Goal: Task Accomplishment & Management: Manage account settings

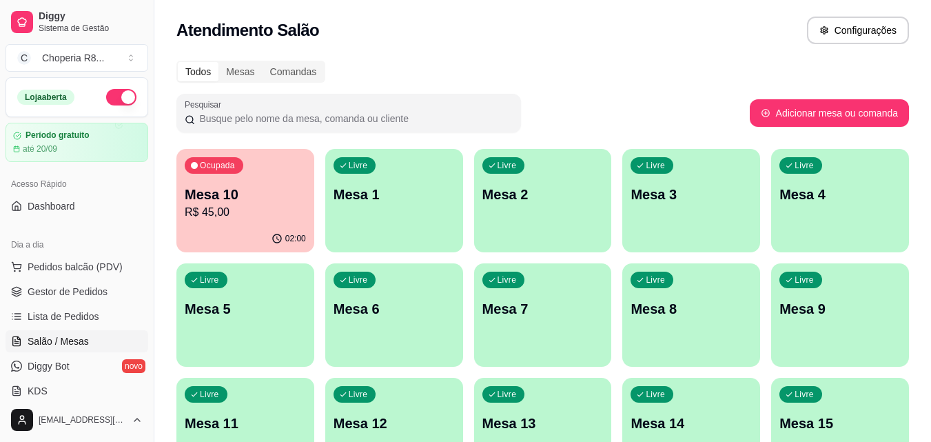
click at [615, 333] on div "Ocupada Mesa 10 R$ 45,00 02:00 Livre Mesa 1 Livre Mesa 2 Livre Mesa 3 Livre Mes…" at bounding box center [542, 372] width 732 height 447
click at [637, 326] on div "Livre Mesa 8" at bounding box center [691, 306] width 138 height 87
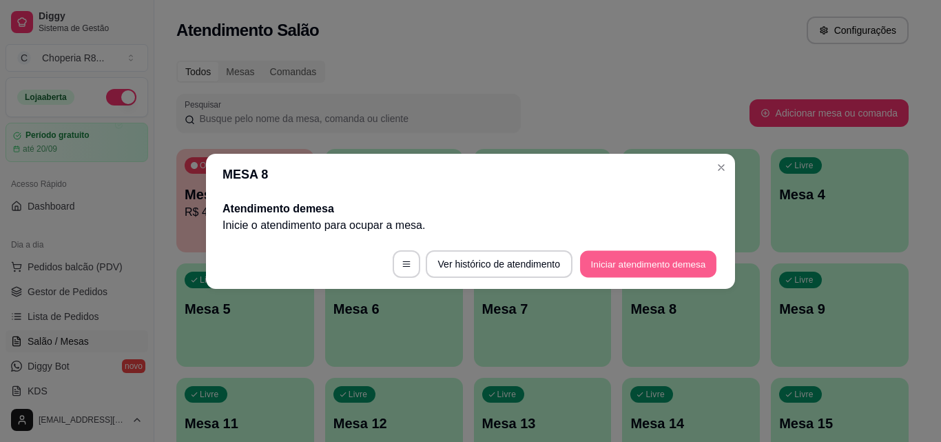
click at [641, 262] on button "Iniciar atendimento de mesa" at bounding box center [648, 263] width 136 height 27
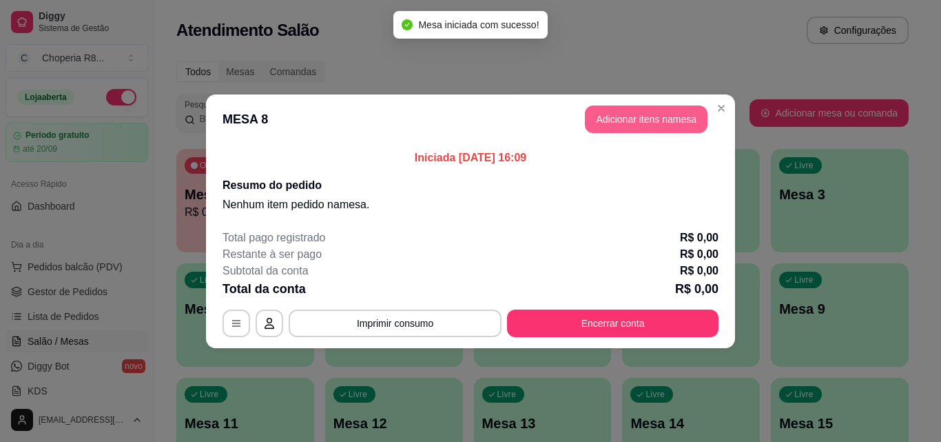
click at [642, 123] on button "Adicionar itens na mesa" at bounding box center [646, 119] width 123 height 28
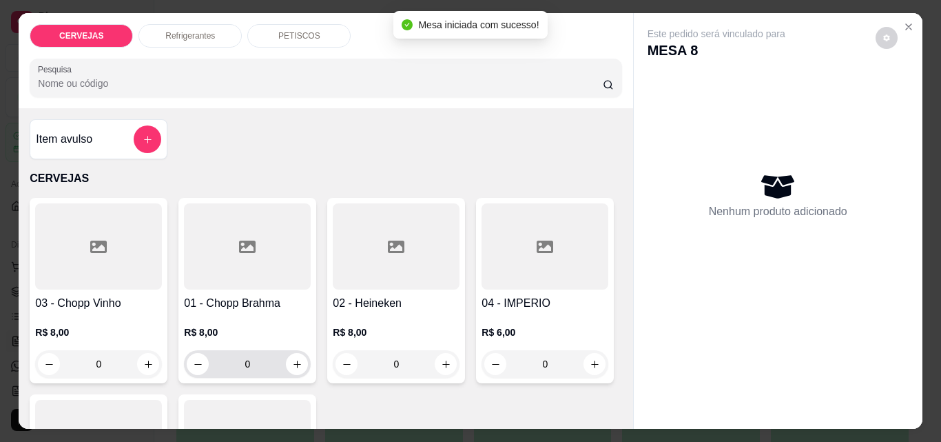
drag, startPoint x: 276, startPoint y: 356, endPoint x: 107, endPoint y: 361, distance: 169.6
click at [111, 361] on div "03 - Chopp Vinho R$ 8,00 0 01 - Chopp Brahma R$ 8,00 0 02 - Heineken R$ 8,00 0 …" at bounding box center [326, 389] width 592 height 382
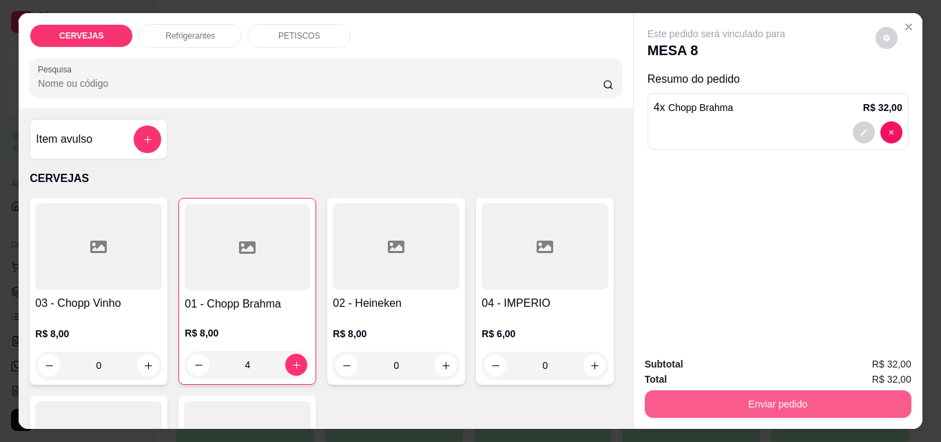
type input "4"
click at [731, 404] on button "Enviar pedido" at bounding box center [778, 404] width 267 height 28
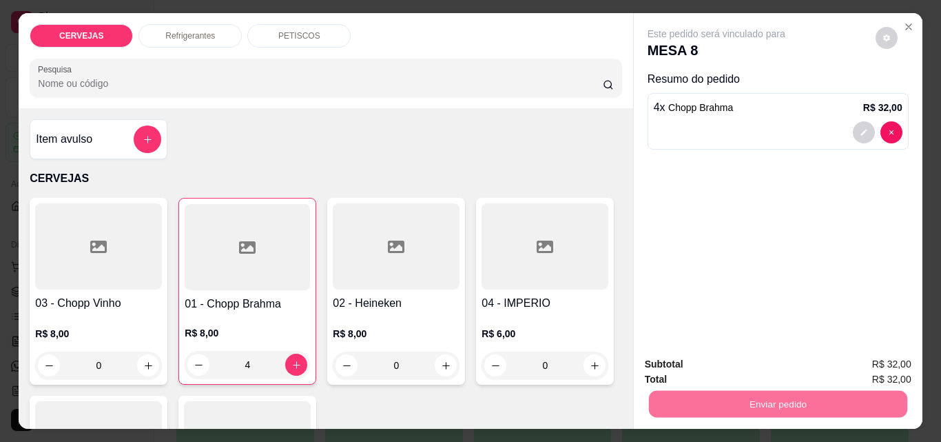
click at [714, 360] on button "Não registrar e enviar pedido" at bounding box center [732, 364] width 143 height 26
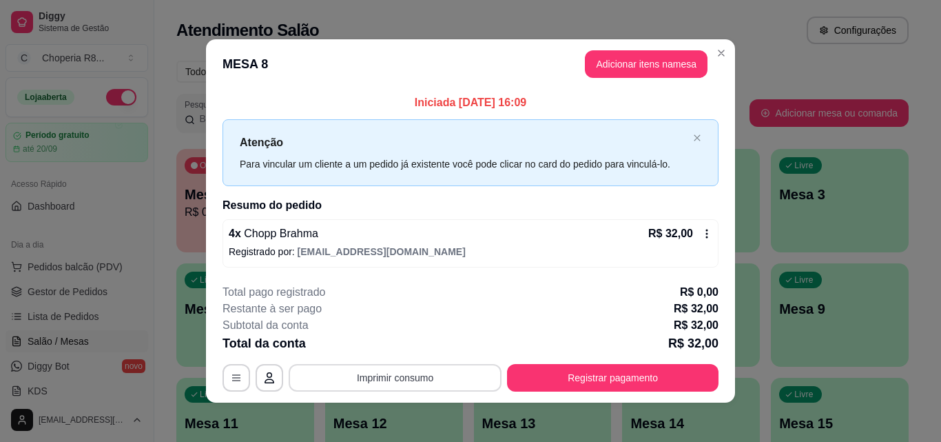
click at [420, 373] on button "Imprimir consumo" at bounding box center [395, 378] width 213 height 28
click at [393, 345] on button "IMPRESSORA" at bounding box center [394, 345] width 96 height 21
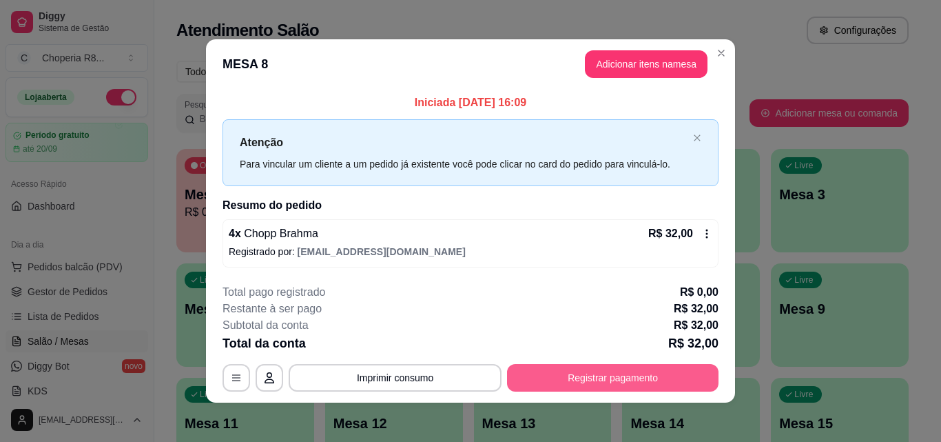
click at [599, 376] on button "Registrar pagamento" at bounding box center [613, 378] width 212 height 28
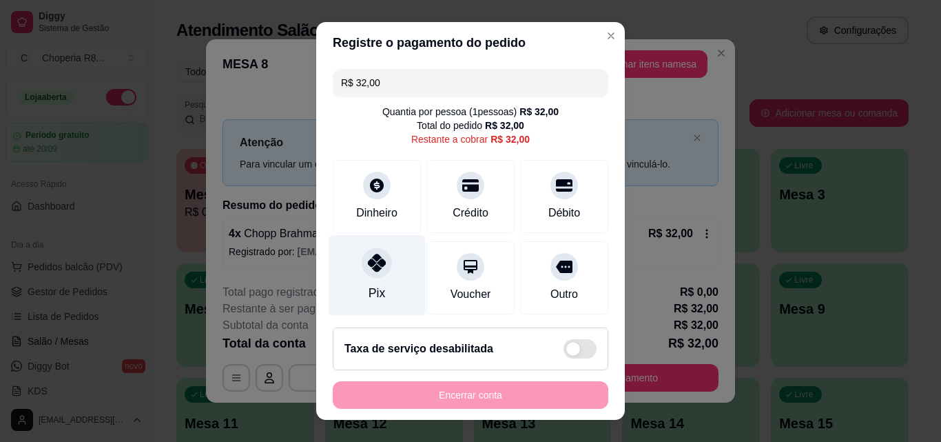
click at [378, 275] on div at bounding box center [377, 262] width 30 height 30
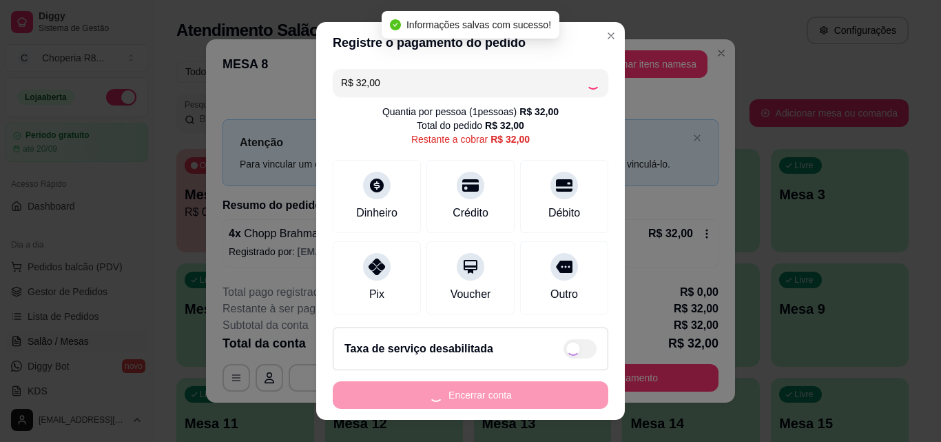
type input "R$ 0,00"
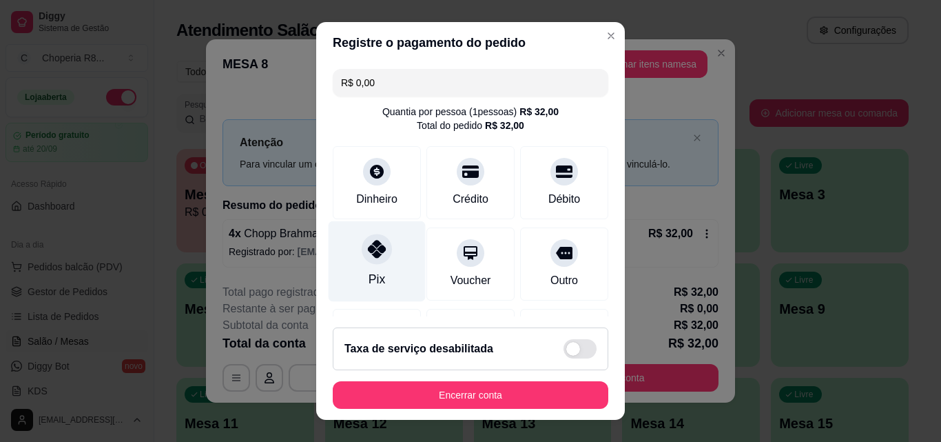
click at [380, 271] on div "Pix" at bounding box center [377, 261] width 97 height 81
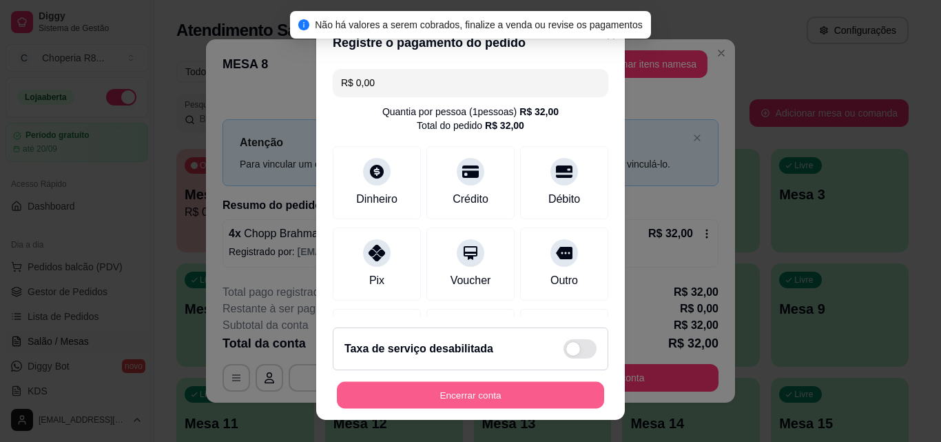
click at [506, 400] on button "Encerrar conta" at bounding box center [470, 395] width 267 height 27
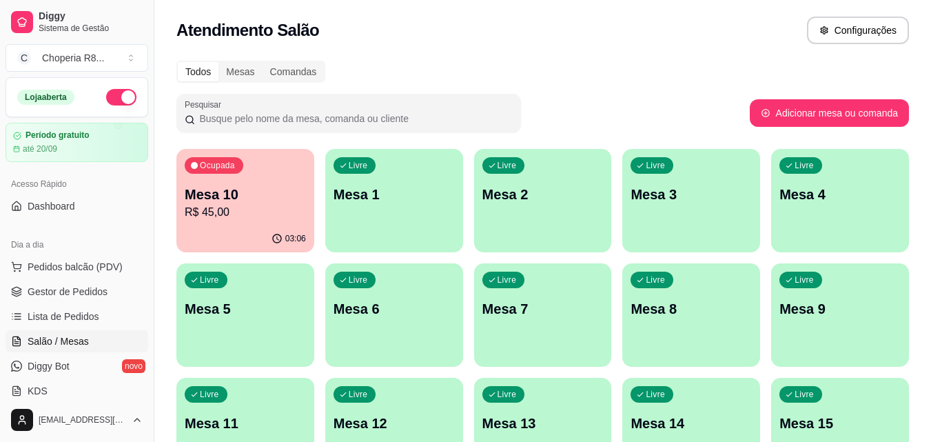
click at [240, 194] on p "Mesa 10" at bounding box center [245, 194] width 121 height 19
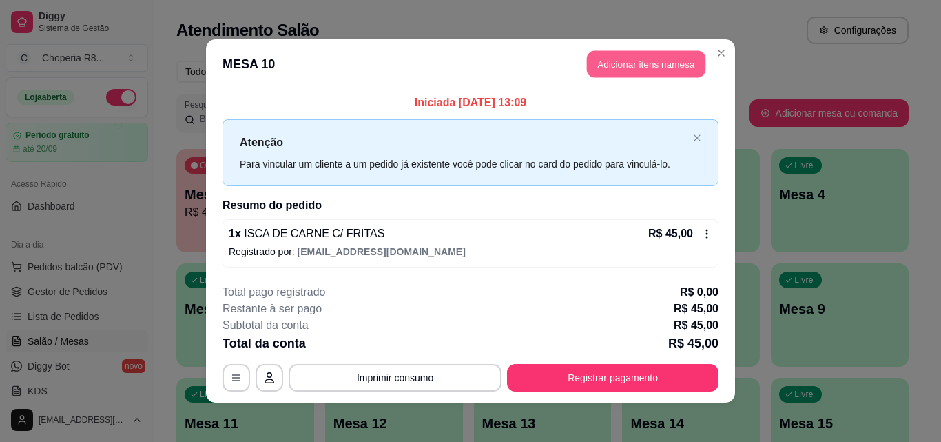
click at [631, 71] on button "Adicionar itens na mesa" at bounding box center [646, 64] width 119 height 27
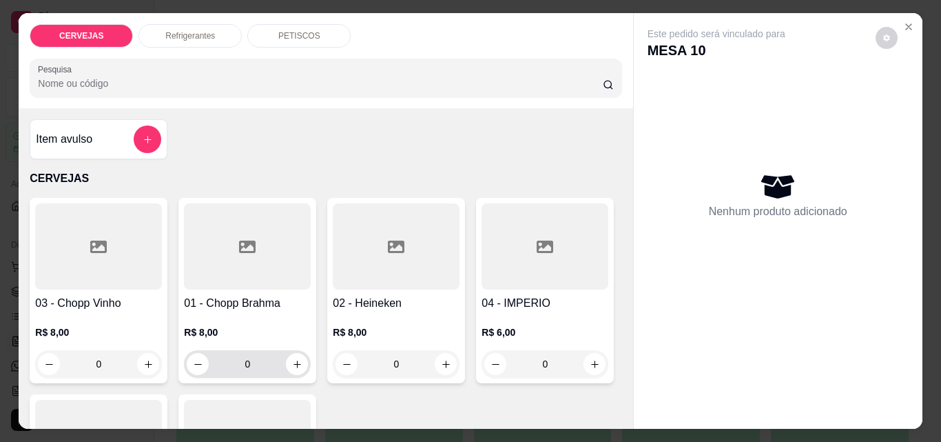
drag, startPoint x: 269, startPoint y: 353, endPoint x: 147, endPoint y: 373, distance: 123.7
click at [165, 376] on div "03 - Chopp Vinho R$ 8,00 0 01 - Chopp Brahma R$ 8,00 0 02 - Heineken R$ 8,00 0 …" at bounding box center [326, 389] width 592 height 382
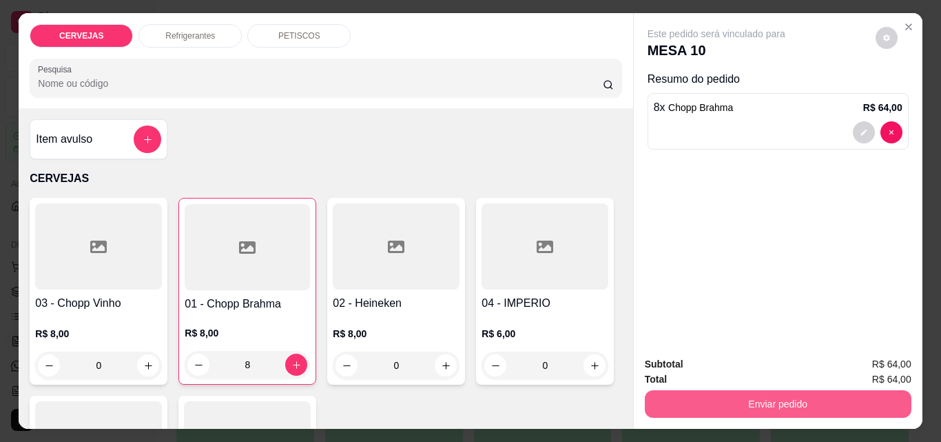
type input "8"
click at [673, 390] on button "Enviar pedido" at bounding box center [777, 403] width 258 height 27
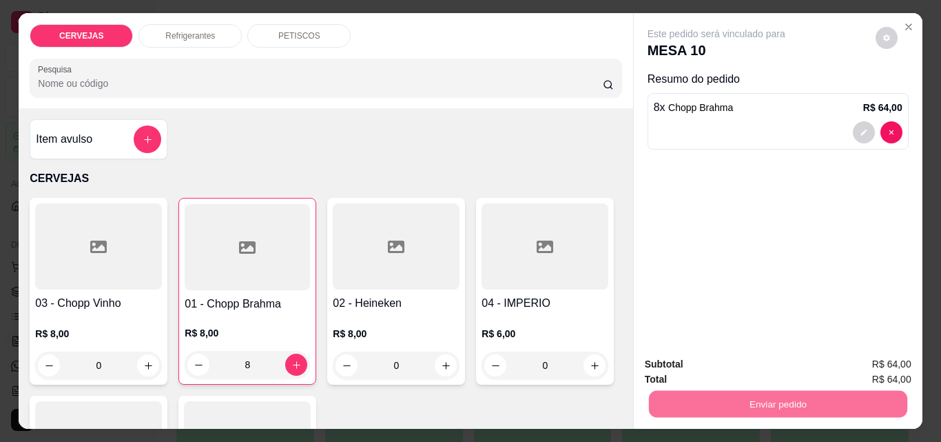
click at [762, 353] on button "Não registrar e enviar pedido" at bounding box center [732, 363] width 139 height 25
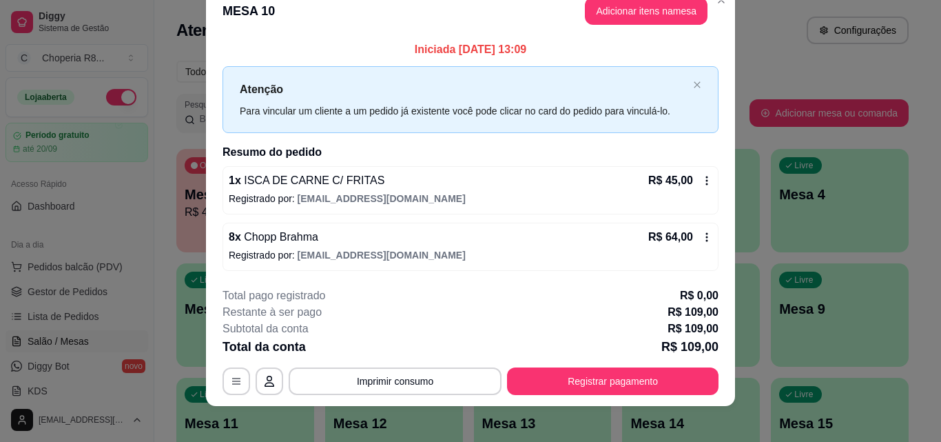
scroll to position [33, 0]
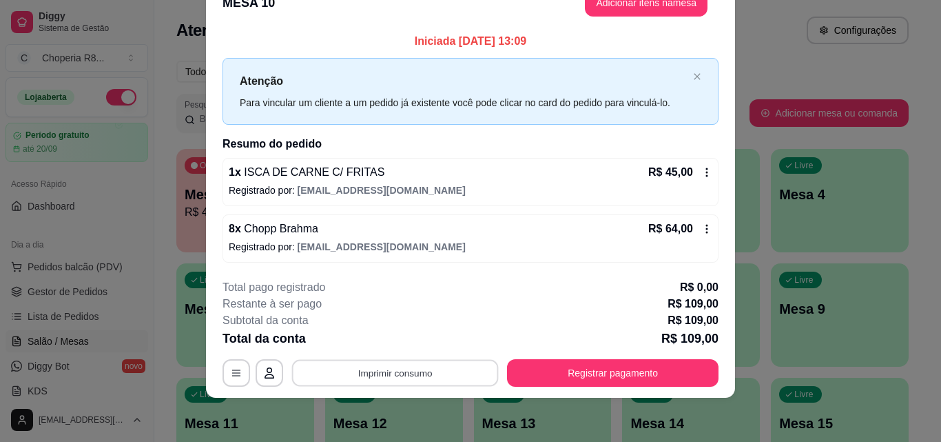
click at [367, 382] on button "Imprimir consumo" at bounding box center [395, 373] width 207 height 27
click at [380, 338] on button "IMPRESSORA" at bounding box center [395, 341] width 100 height 22
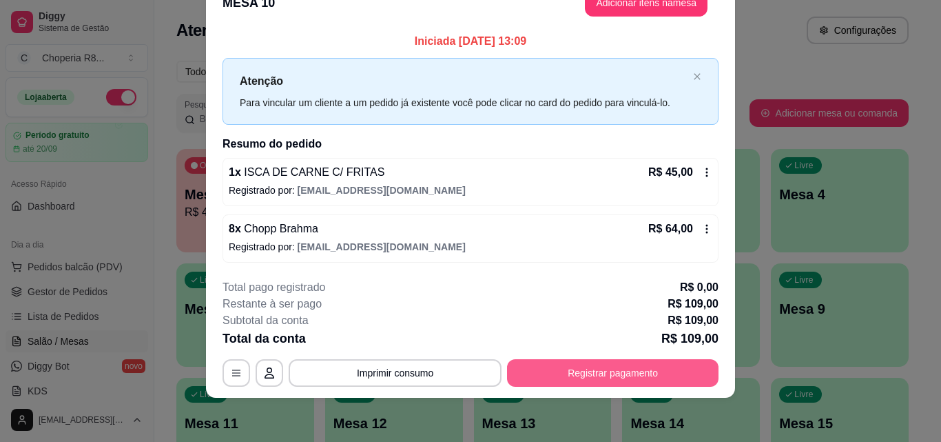
click at [546, 365] on button "Registrar pagamento" at bounding box center [613, 373] width 212 height 28
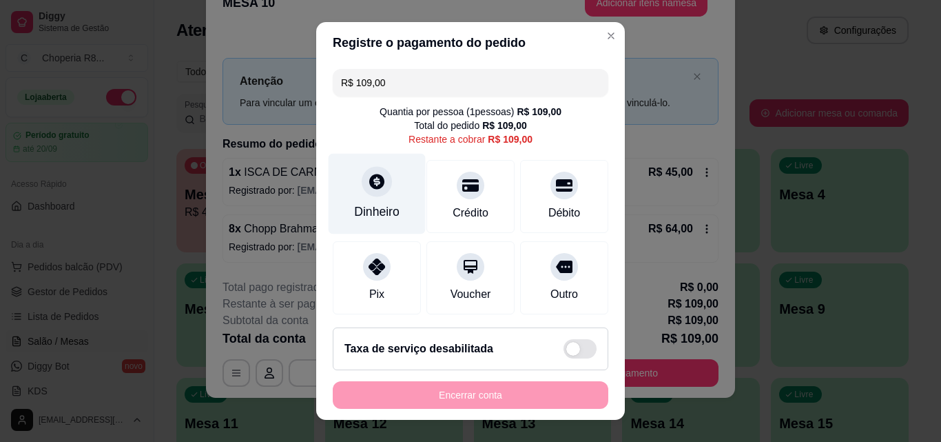
click at [362, 201] on div "Dinheiro" at bounding box center [377, 194] width 97 height 81
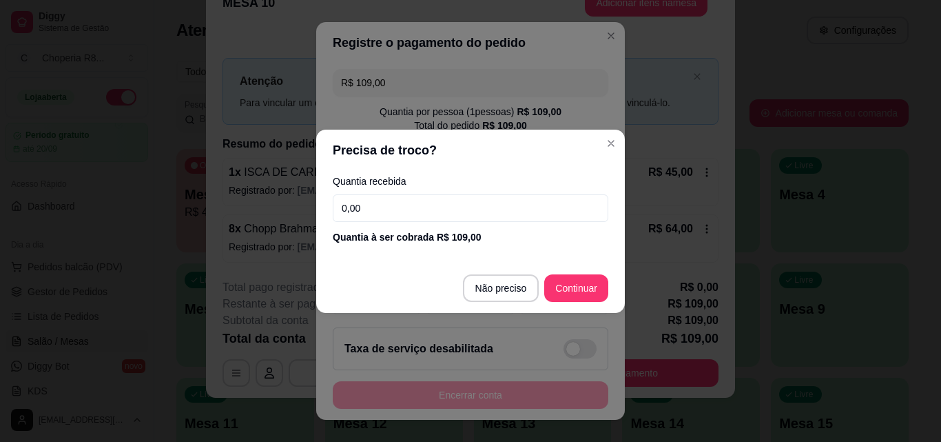
drag, startPoint x: 484, startPoint y: 213, endPoint x: 302, endPoint y: 214, distance: 181.2
click at [304, 214] on div "Precisa de troco? Quantia recebida 0,00 Quantia à ser cobrada R$ 109,00 Não pre…" at bounding box center [470, 221] width 941 height 442
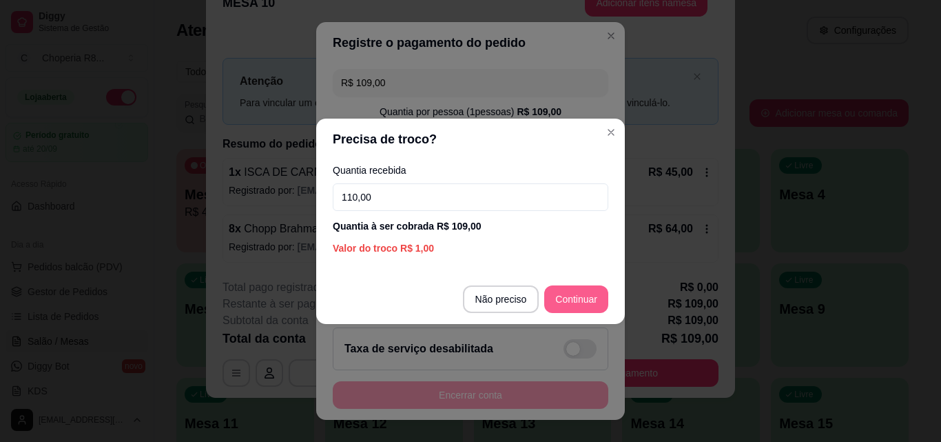
type input "110,00"
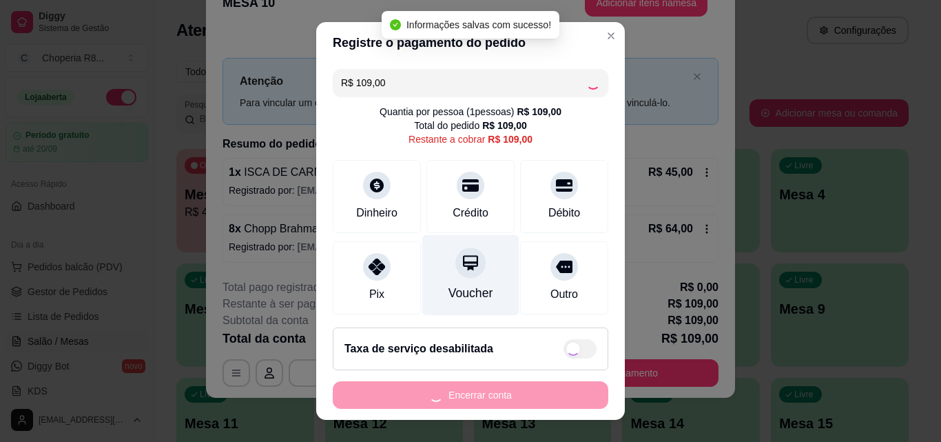
type input "R$ 0,00"
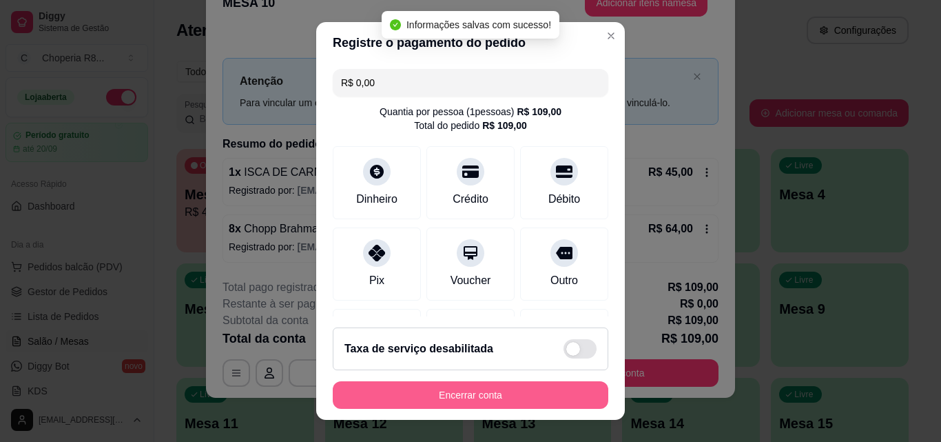
click at [450, 392] on button "Encerrar conta" at bounding box center [471, 395] width 276 height 28
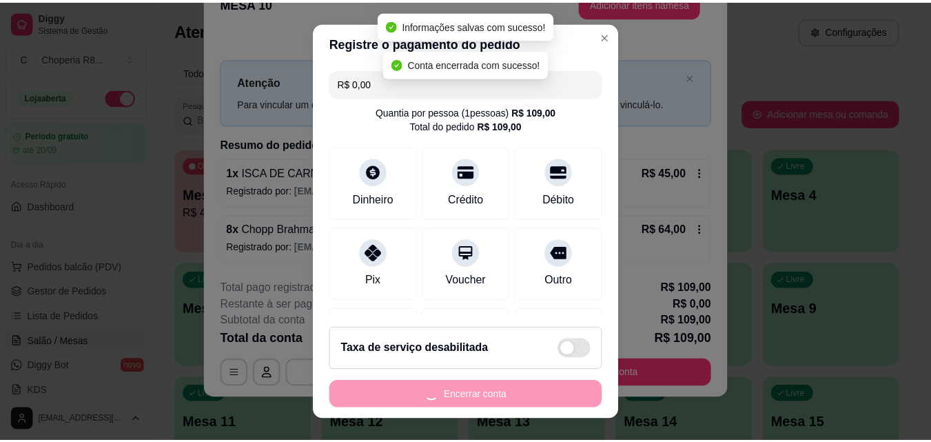
scroll to position [0, 0]
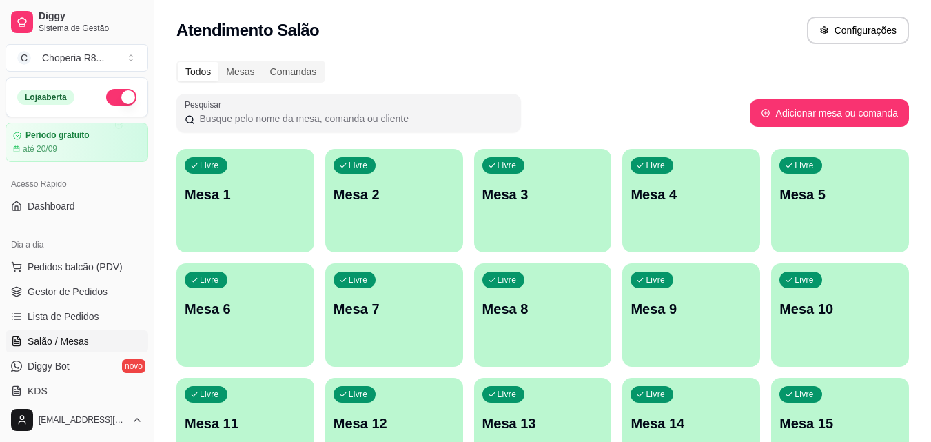
click at [181, 183] on div "Livre Mesa 1" at bounding box center [245, 192] width 138 height 87
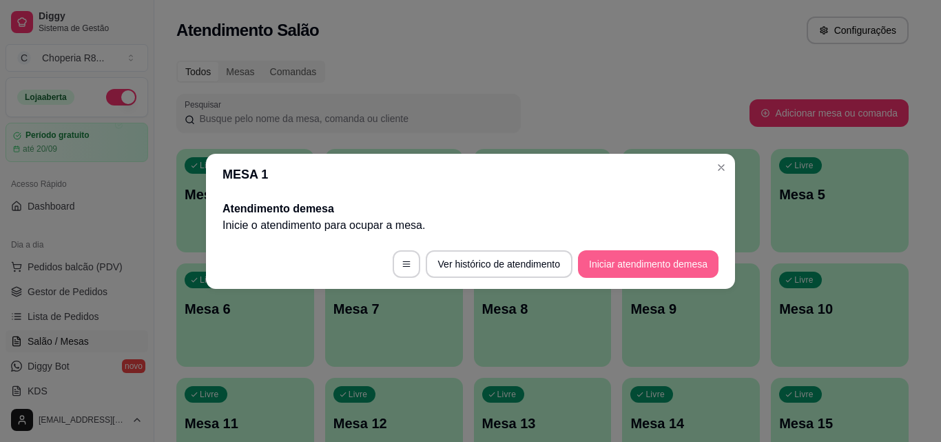
click at [654, 267] on button "Iniciar atendimento de mesa" at bounding box center [648, 264] width 141 height 28
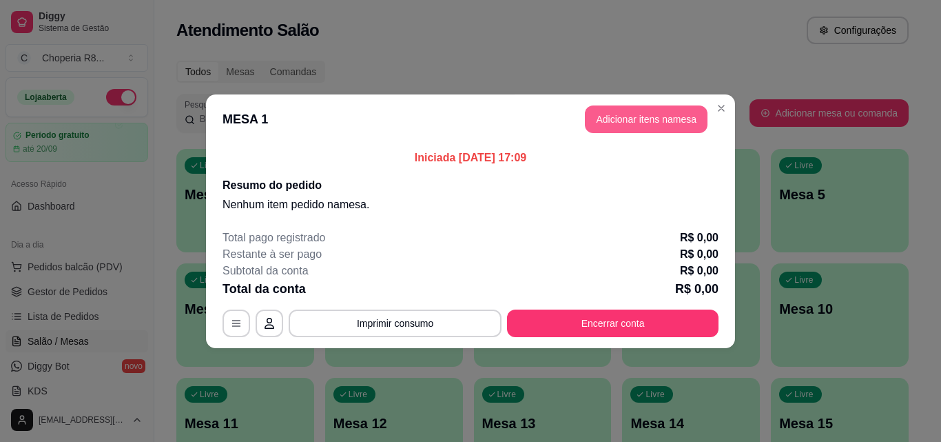
click at [650, 112] on button "Adicionar itens na mesa" at bounding box center [646, 119] width 123 height 28
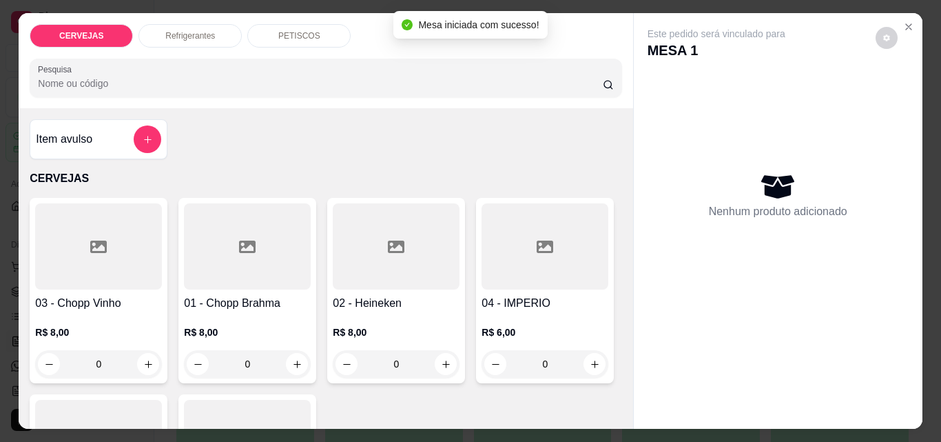
drag, startPoint x: 253, startPoint y: 361, endPoint x: 194, endPoint y: 362, distance: 58.6
click at [194, 362] on div "0" at bounding box center [247, 364] width 121 height 28
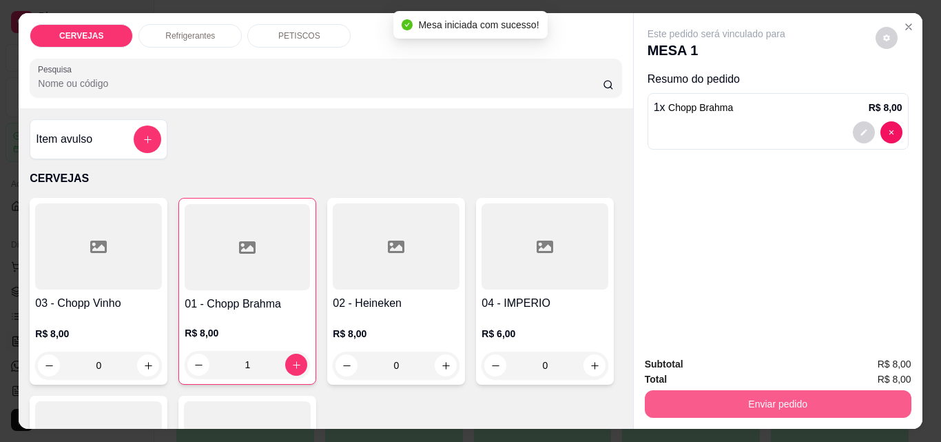
type input "1"
click at [717, 400] on button "Enviar pedido" at bounding box center [778, 404] width 267 height 28
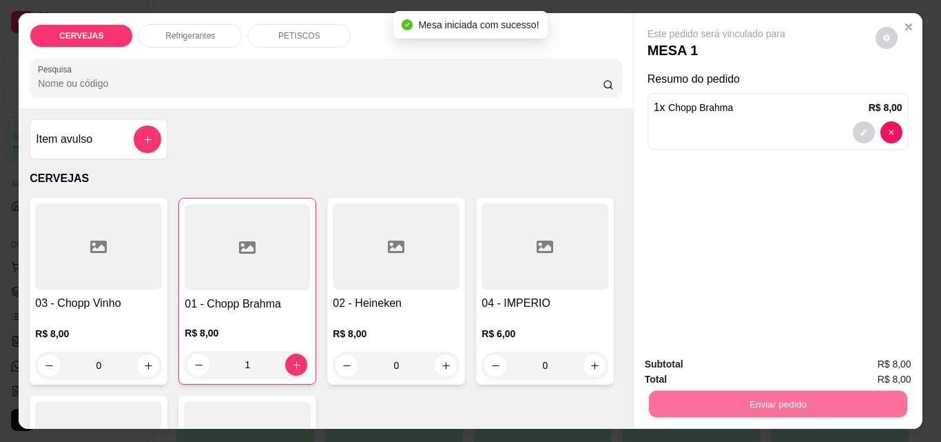
click at [801, 358] on button "Não registrar e enviar pedido" at bounding box center [732, 364] width 143 height 26
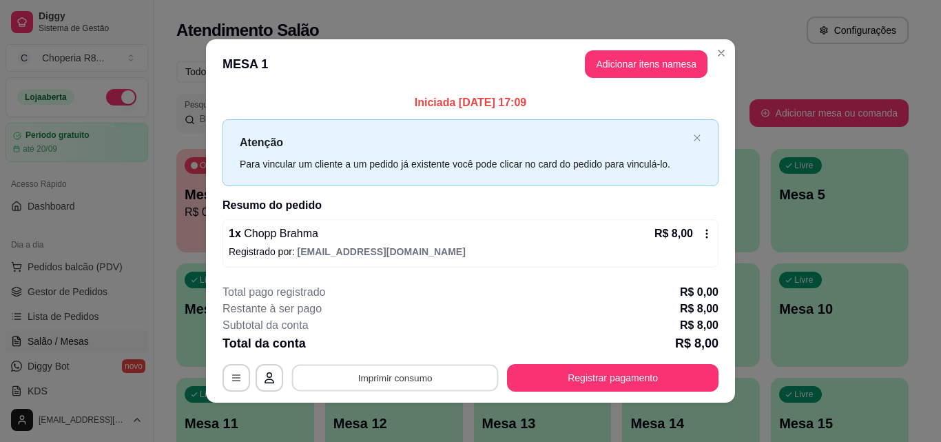
click at [449, 370] on button "Imprimir consumo" at bounding box center [395, 378] width 207 height 27
click at [400, 355] on button "IMPRESSORA" at bounding box center [394, 345] width 96 height 21
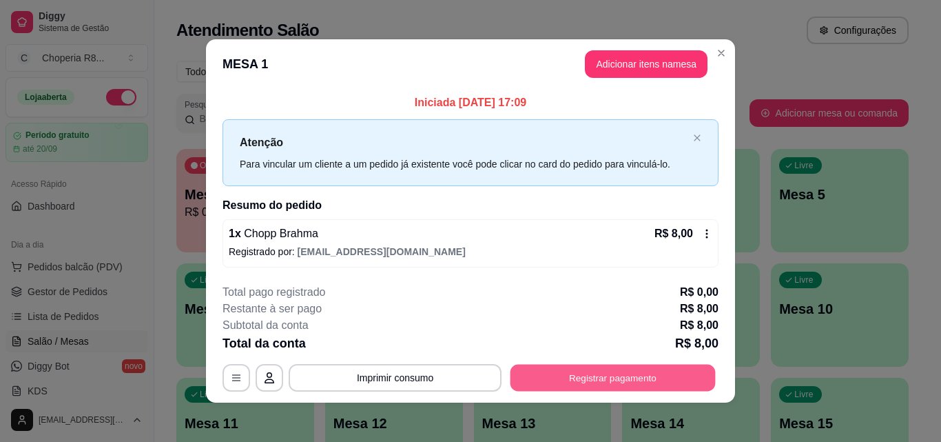
click at [585, 377] on button "Registrar pagamento" at bounding box center [613, 378] width 205 height 27
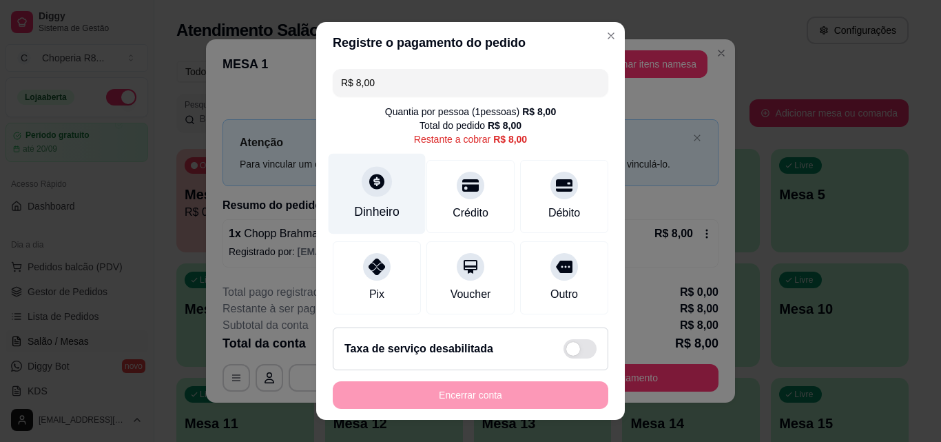
click at [373, 211] on div "Dinheiro" at bounding box center [376, 212] width 45 height 18
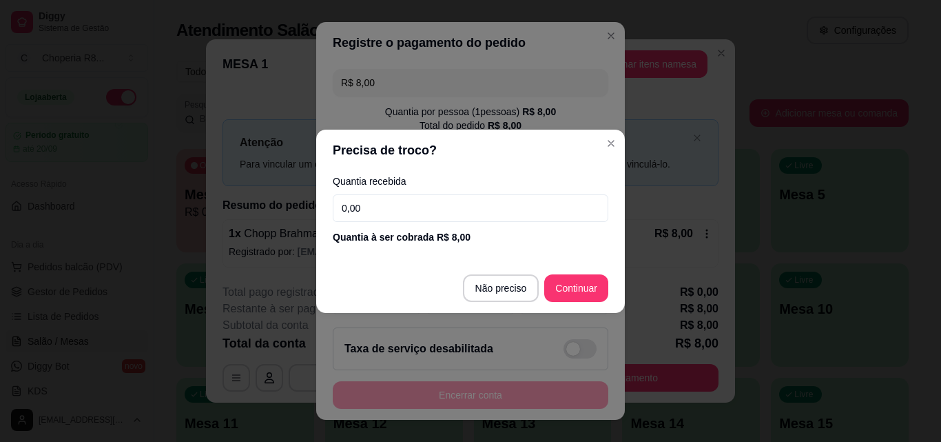
drag, startPoint x: 411, startPoint y: 209, endPoint x: 297, endPoint y: 198, distance: 114.9
click at [301, 200] on div "Precisa de troco? Quantia recebida 0,00 Quantia à ser cobrada R$ 8,00 Não preci…" at bounding box center [470, 221] width 941 height 442
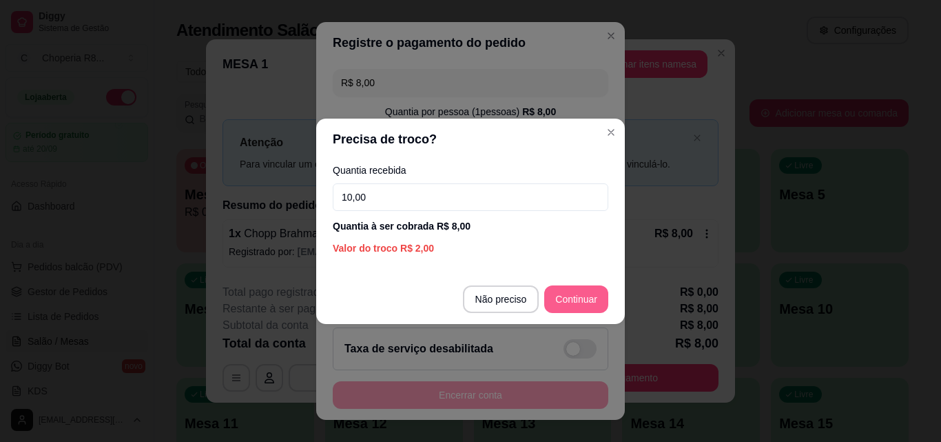
type input "10,00"
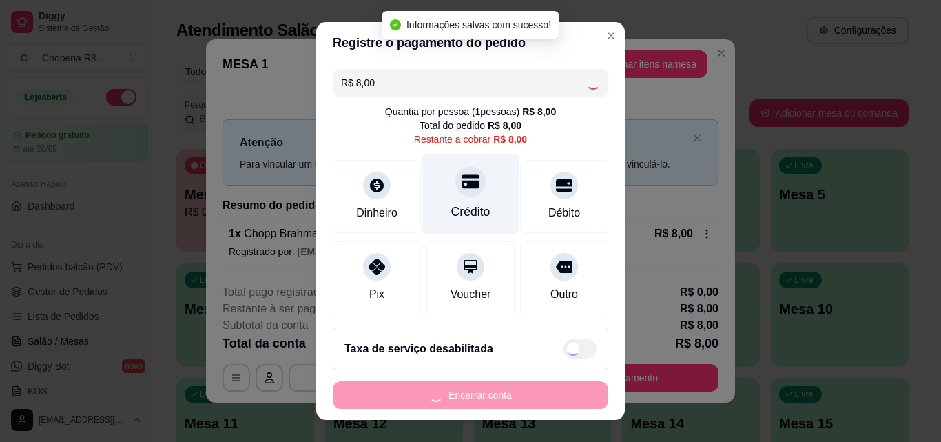
type input "R$ 0,00"
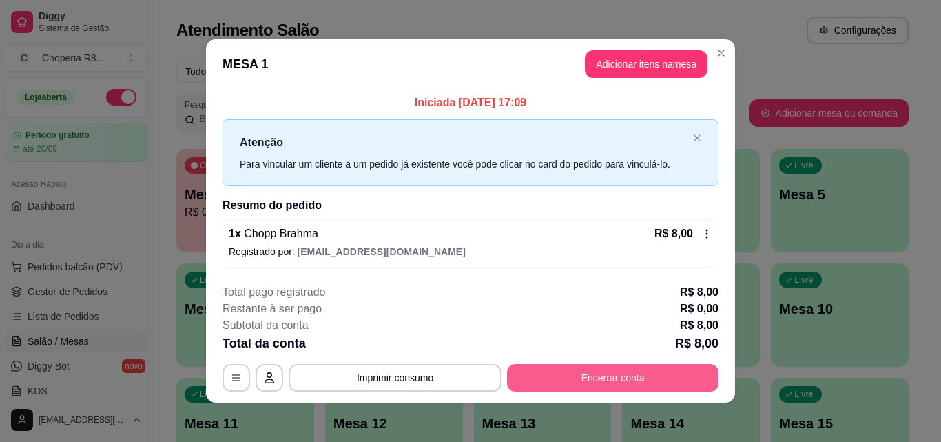
click at [622, 369] on button "Encerrar conta" at bounding box center [613, 378] width 212 height 28
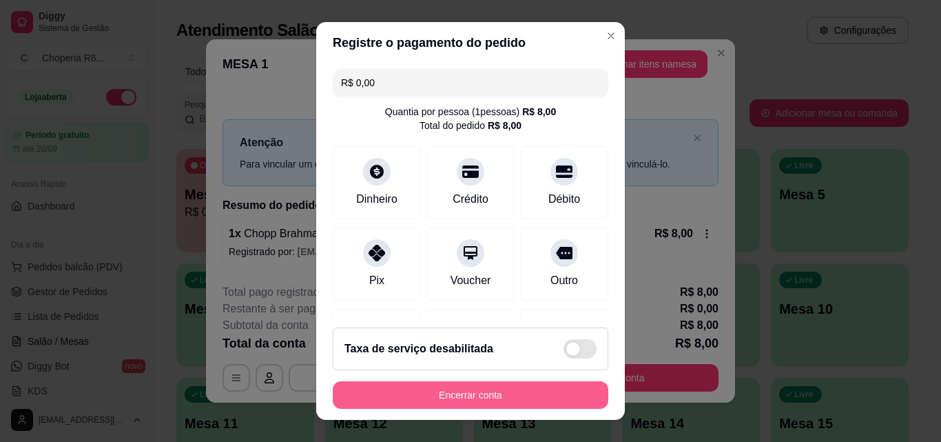
click at [438, 398] on button "Encerrar conta" at bounding box center [471, 395] width 276 height 28
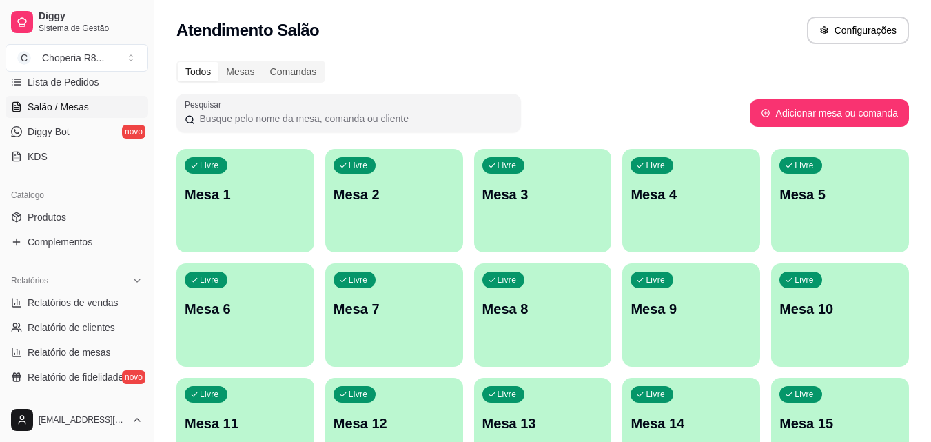
scroll to position [276, 0]
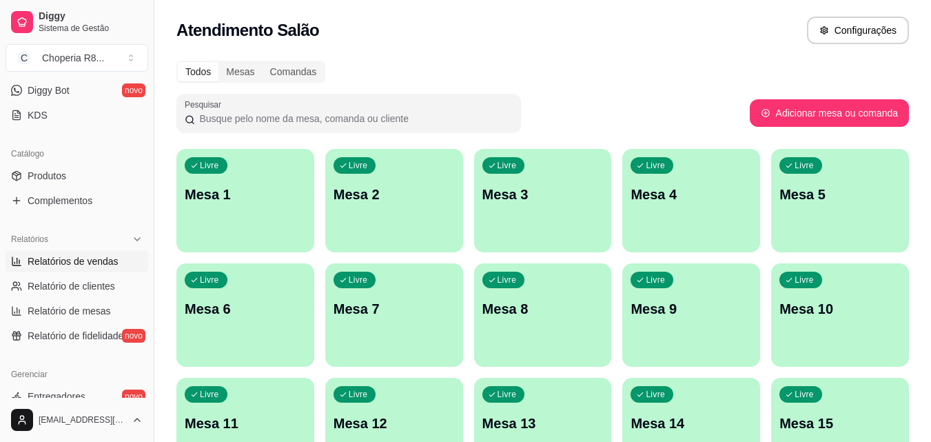
click at [64, 267] on span "Relatórios de vendas" at bounding box center [73, 261] width 91 height 14
select select "ALL"
select select "0"
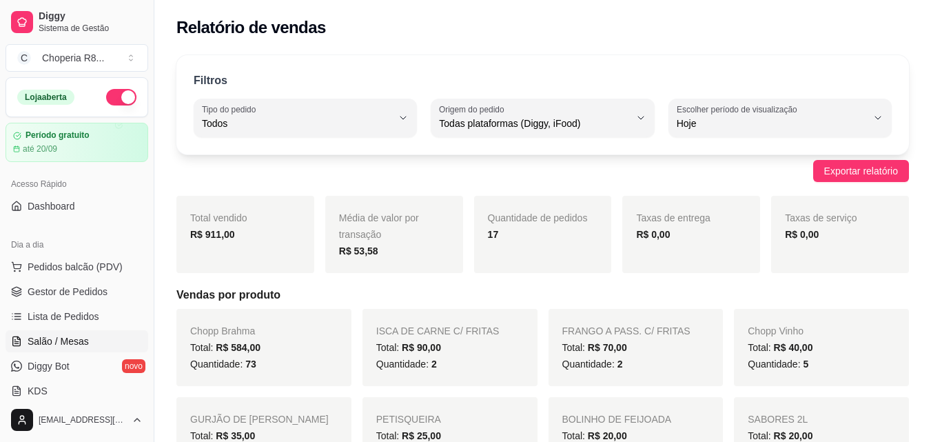
click at [87, 334] on link "Salão / Mesas" at bounding box center [77, 341] width 143 height 22
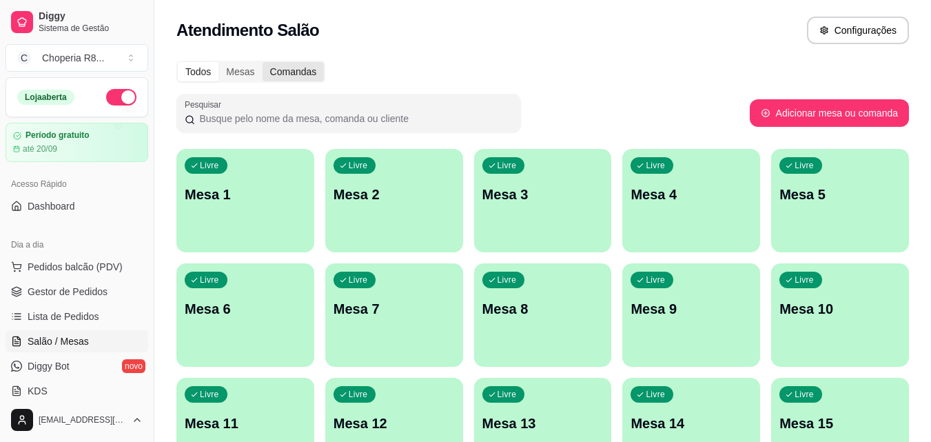
click at [300, 70] on div "Comandas" at bounding box center [294, 71] width 62 height 19
click at [263, 62] on input "Comandas" at bounding box center [263, 62] width 0 height 0
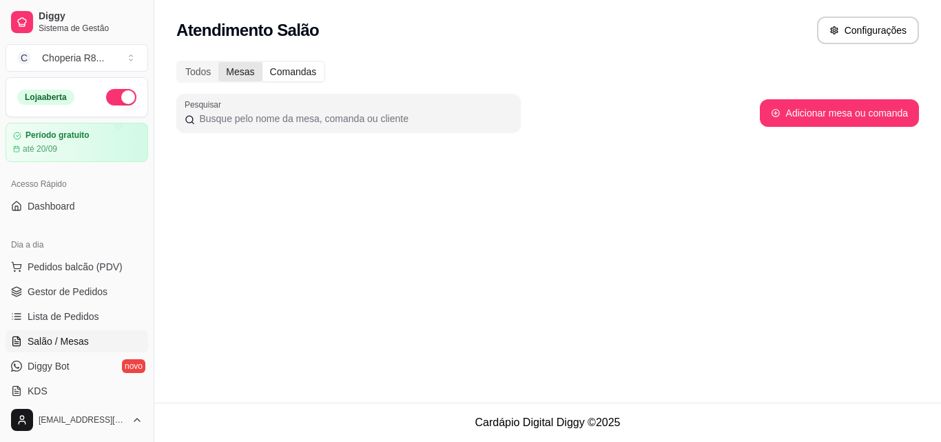
click at [239, 75] on div "Mesas" at bounding box center [239, 71] width 43 height 19
click at [218, 62] on input "Mesas" at bounding box center [218, 62] width 0 height 0
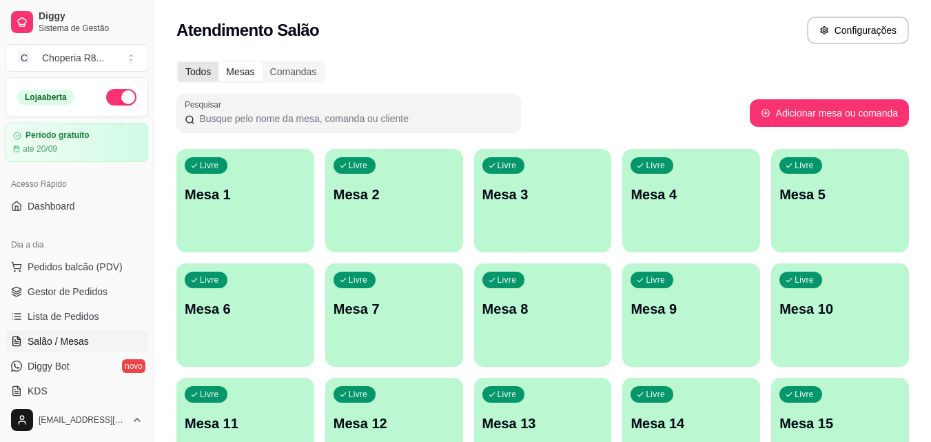
click at [210, 75] on div "Todos" at bounding box center [198, 71] width 41 height 19
click at [178, 62] on input "Todos" at bounding box center [178, 62] width 0 height 0
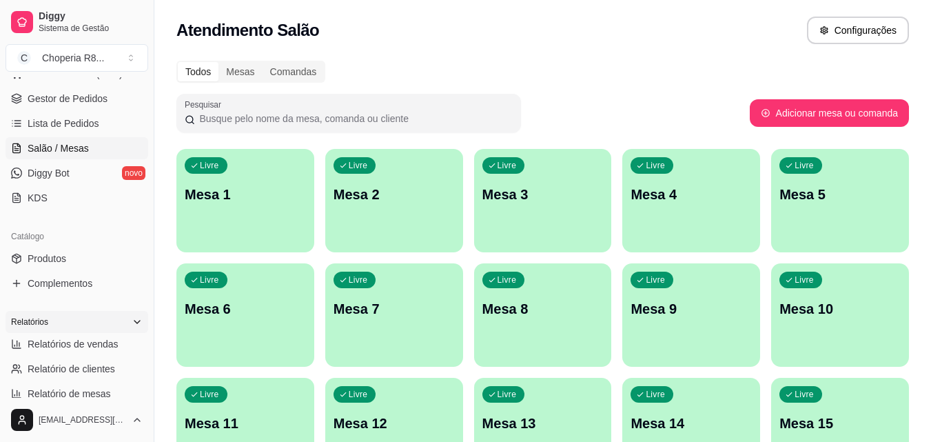
scroll to position [207, 0]
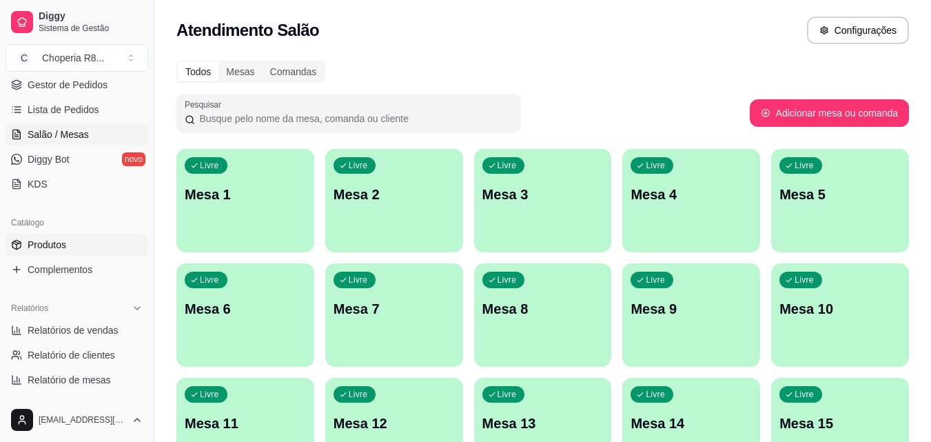
click at [104, 252] on link "Produtos" at bounding box center [77, 245] width 143 height 22
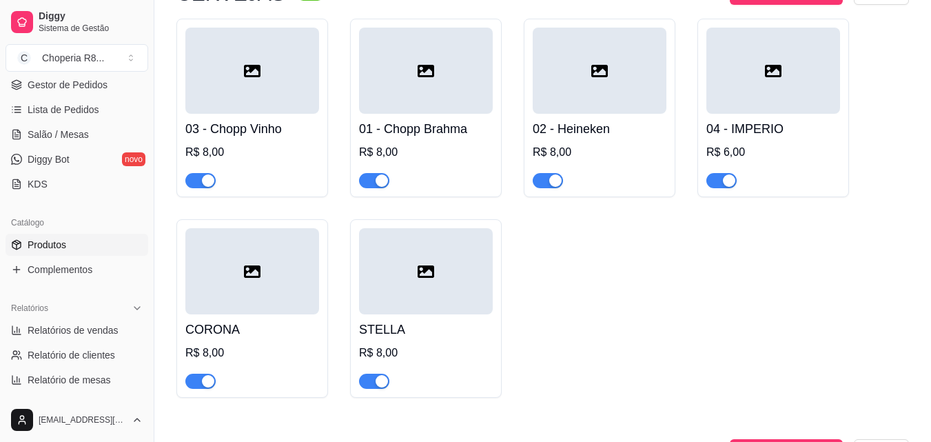
scroll to position [138, 0]
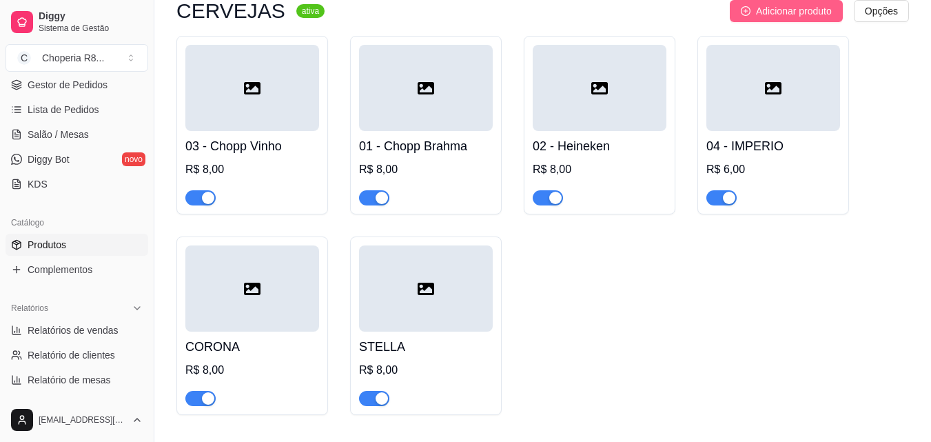
click at [789, 18] on span "Adicionar produto" at bounding box center [794, 10] width 76 height 15
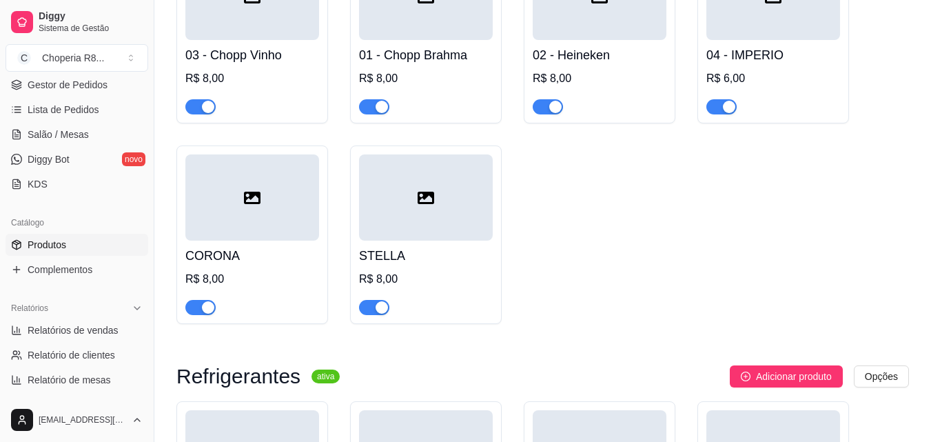
scroll to position [207, 0]
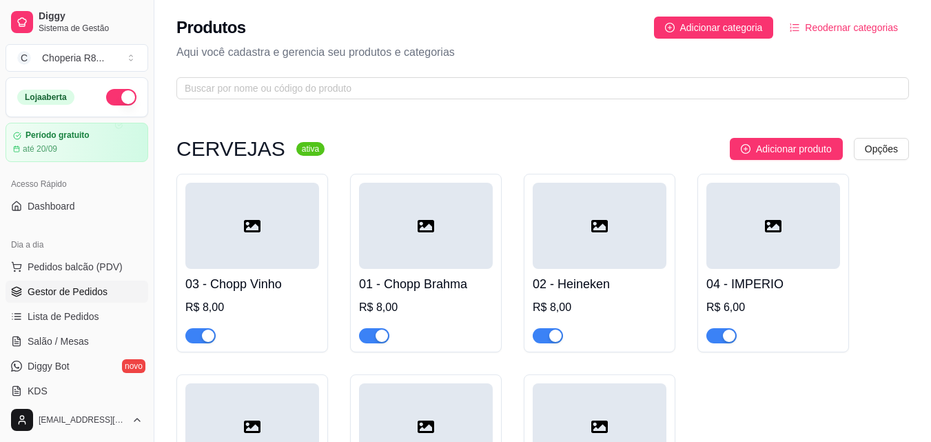
click at [72, 290] on span "Gestor de Pedidos" at bounding box center [68, 292] width 80 height 14
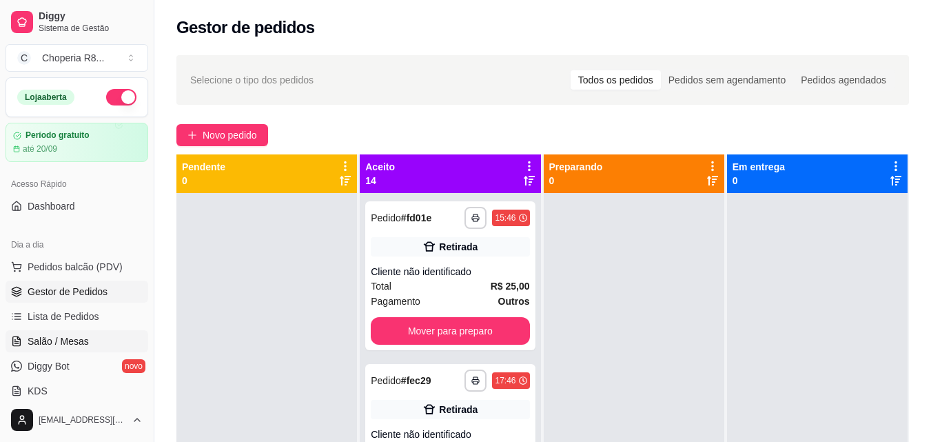
click at [68, 354] on ul "Pedidos balcão (PDV) Gestor de Pedidos Lista de Pedidos Salão / Mesas Diggy Bot…" at bounding box center [77, 329] width 143 height 146
click at [68, 348] on link "Salão / Mesas" at bounding box center [77, 341] width 143 height 22
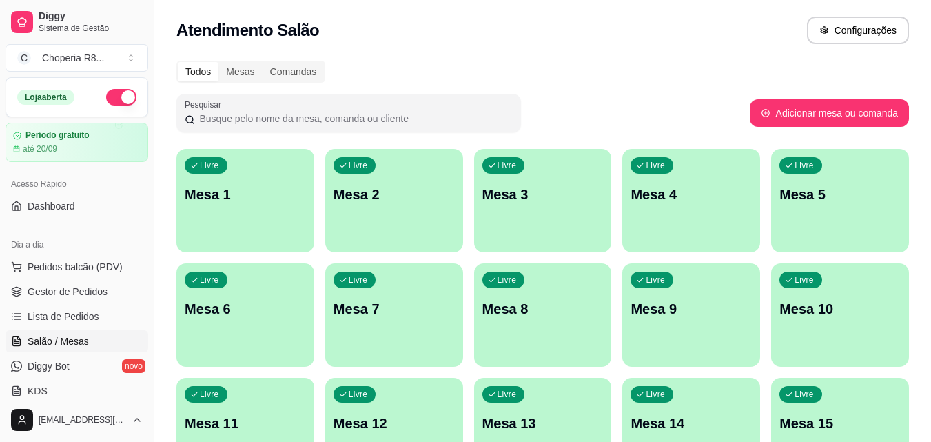
click at [270, 203] on p "Mesa 1" at bounding box center [245, 194] width 121 height 19
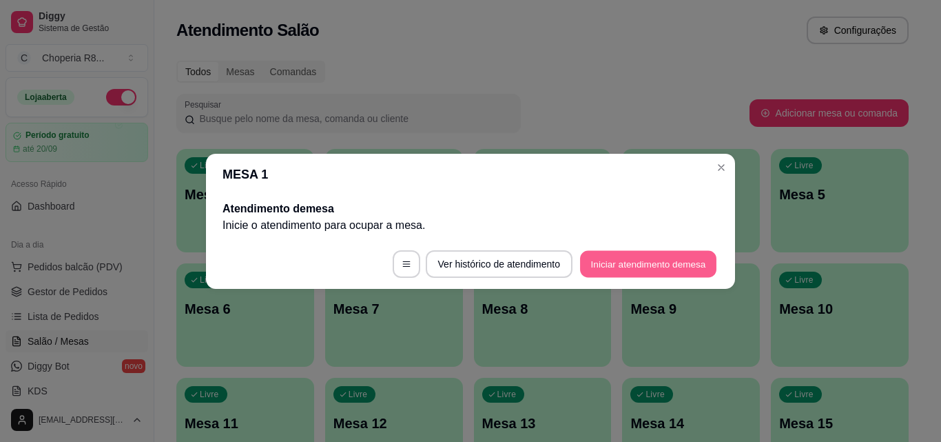
click at [633, 268] on button "Iniciar atendimento de mesa" at bounding box center [648, 263] width 136 height 27
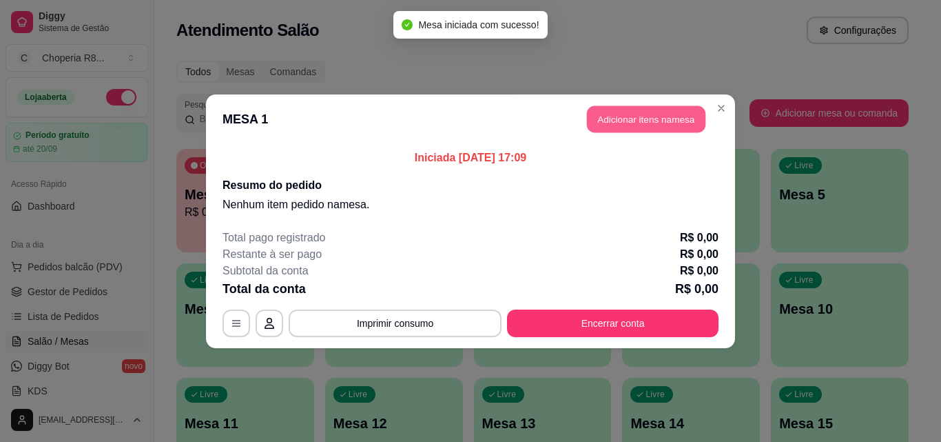
click at [641, 106] on button "Adicionar itens na mesa" at bounding box center [646, 118] width 119 height 27
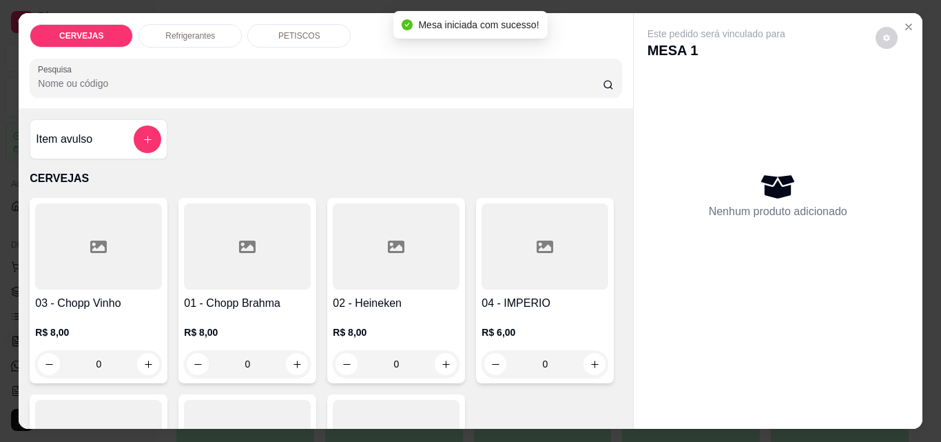
drag, startPoint x: 260, startPoint y: 363, endPoint x: 203, endPoint y: 372, distance: 57.2
click at [209, 372] on input "0" at bounding box center [247, 364] width 77 height 28
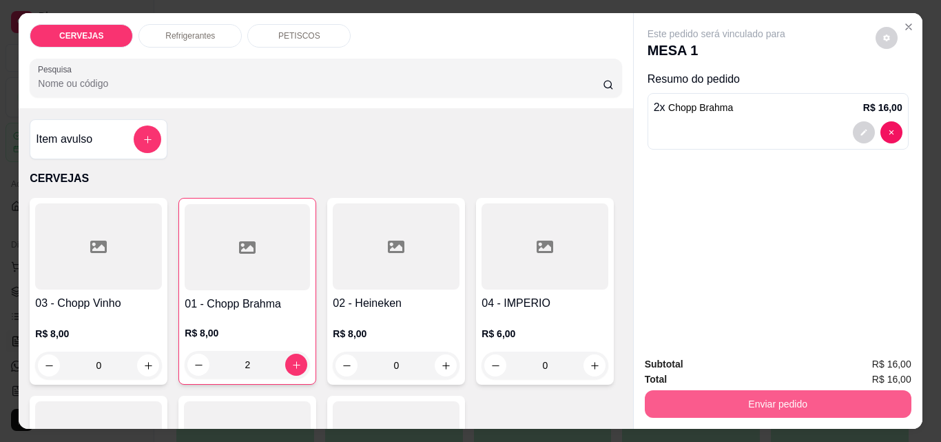
type input "2"
click at [718, 390] on button "Enviar pedido" at bounding box center [778, 404] width 267 height 28
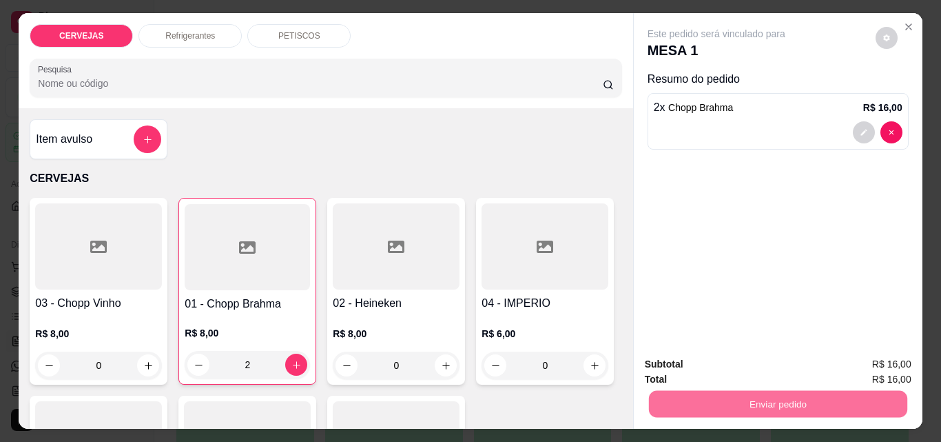
click at [675, 358] on button "Não registrar e enviar pedido" at bounding box center [732, 364] width 143 height 26
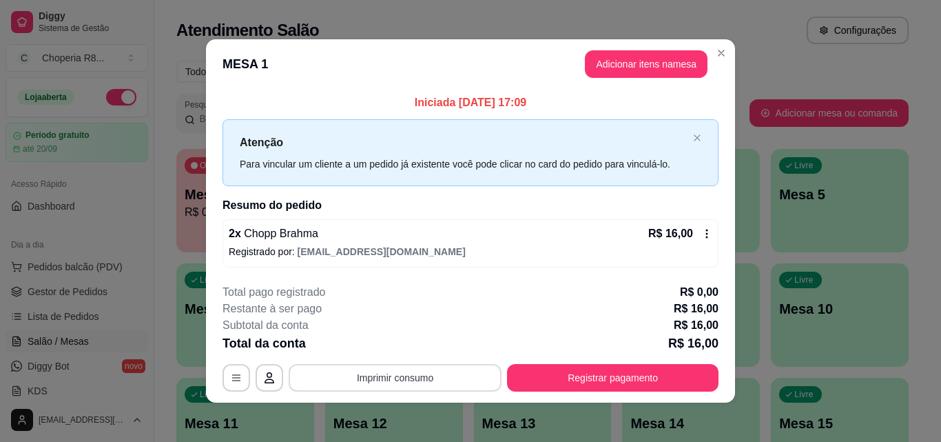
click at [418, 382] on button "Imprimir consumo" at bounding box center [395, 378] width 213 height 28
click at [424, 344] on button "IMPRESSORA" at bounding box center [394, 345] width 96 height 21
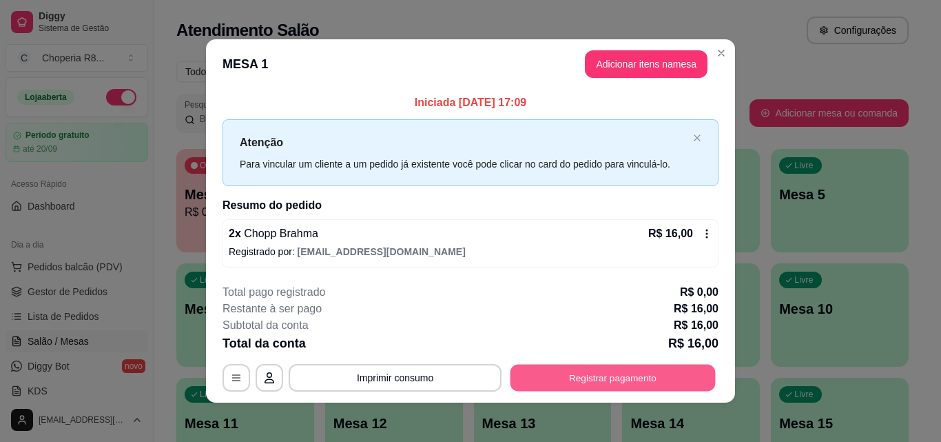
click at [627, 377] on button "Registrar pagamento" at bounding box center [613, 378] width 205 height 27
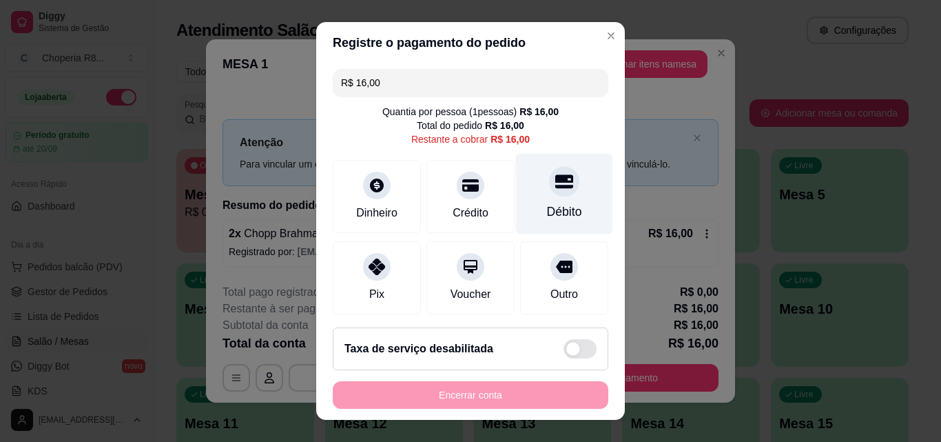
drag, startPoint x: 526, startPoint y: 203, endPoint x: 515, endPoint y: 216, distance: 17.6
click at [528, 201] on div "Débito" at bounding box center [564, 194] width 97 height 81
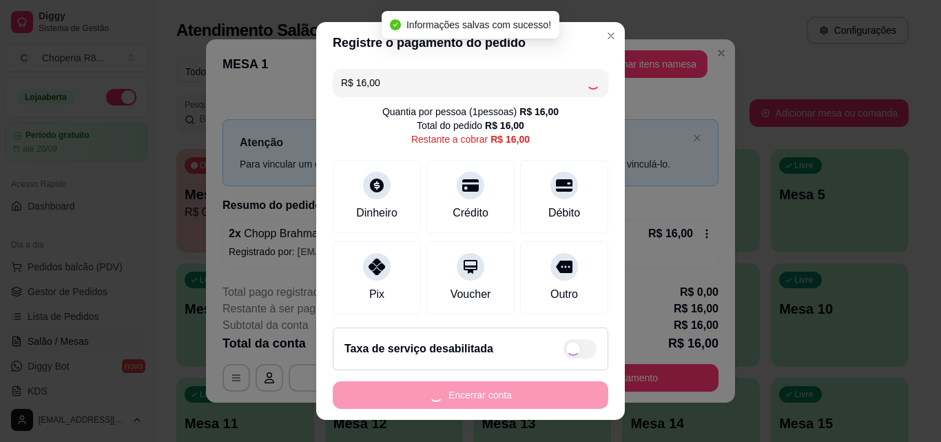
type input "R$ 0,00"
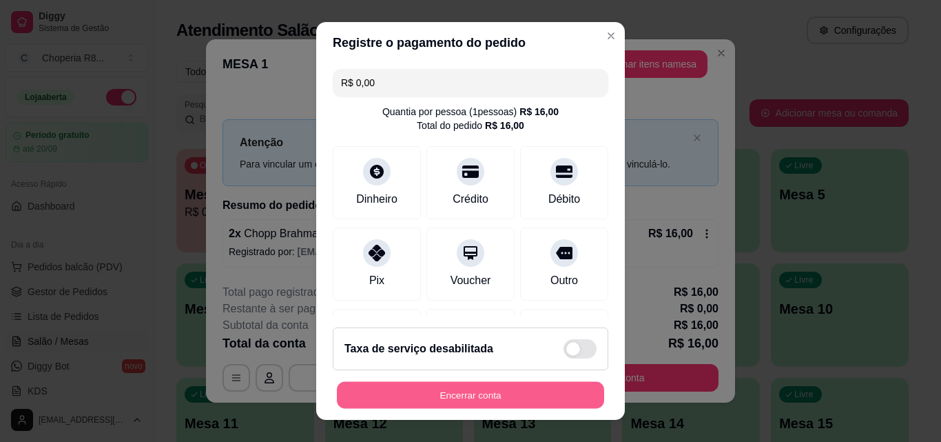
click at [478, 388] on button "Encerrar conta" at bounding box center [470, 395] width 267 height 27
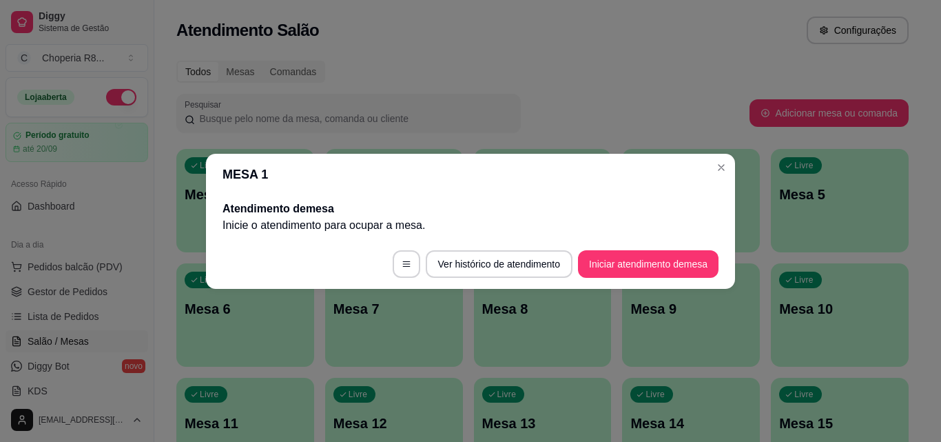
drag, startPoint x: 685, startPoint y: 247, endPoint x: 685, endPoint y: 260, distance: 12.4
click at [685, 256] on footer "Ver histórico de atendimento Iniciar atendimento de mesa" at bounding box center [470, 264] width 529 height 50
click at [685, 273] on button "Iniciar atendimento de mesa" at bounding box center [648, 264] width 141 height 28
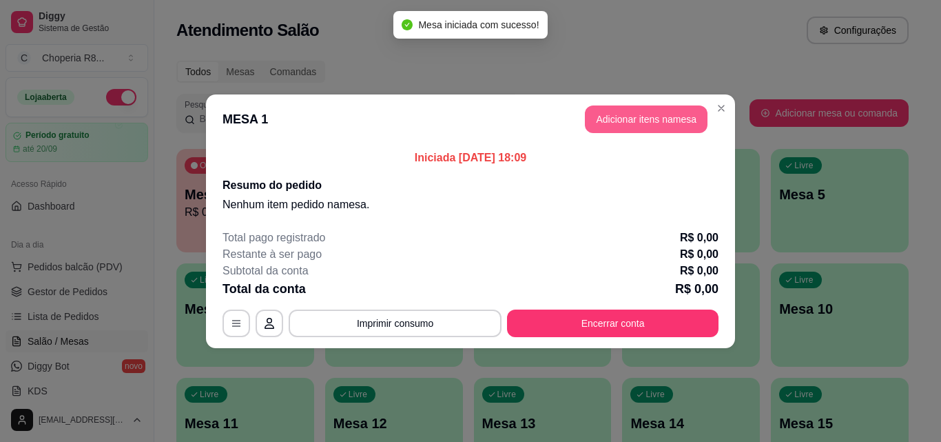
click at [635, 123] on button "Adicionar itens na mesa" at bounding box center [646, 119] width 123 height 28
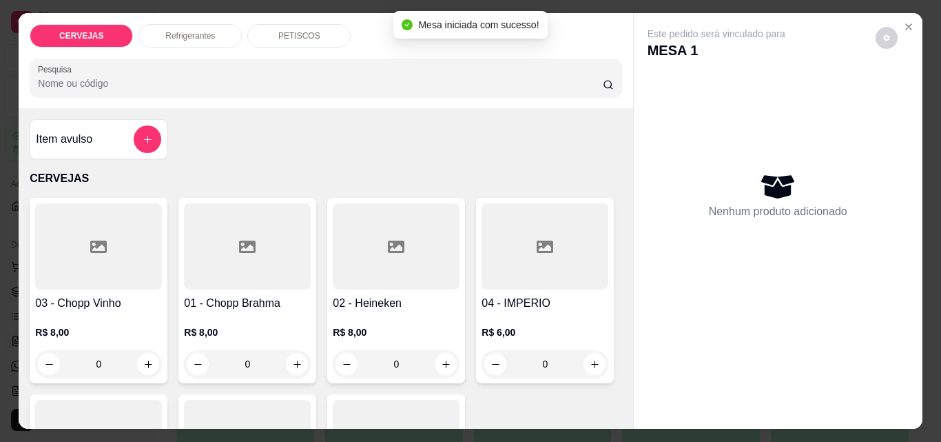
drag, startPoint x: 110, startPoint y: 355, endPoint x: 63, endPoint y: 356, distance: 47.5
click at [63, 356] on input "0" at bounding box center [98, 364] width 77 height 28
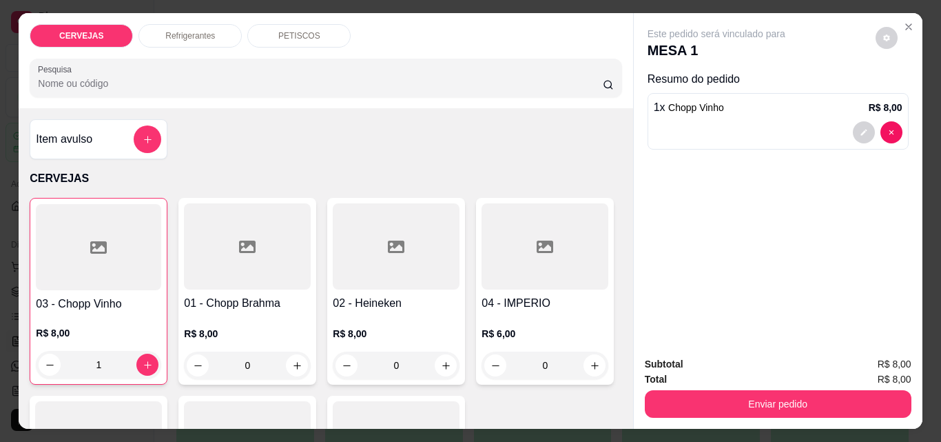
type input "1"
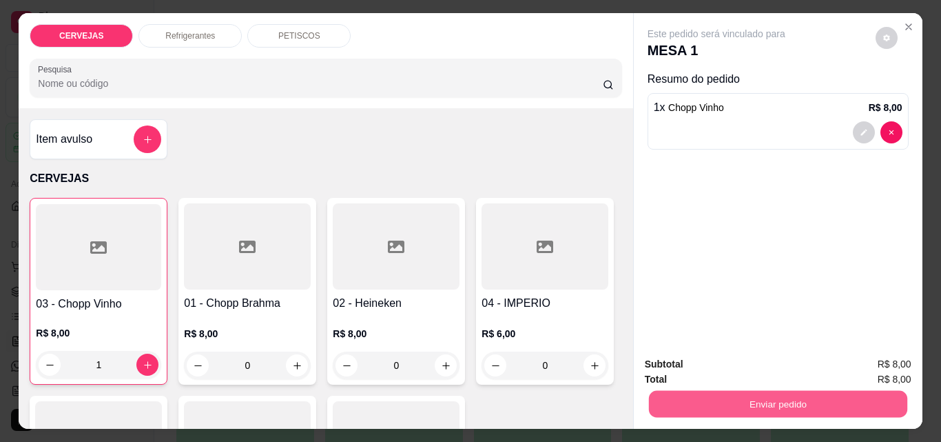
click at [712, 393] on button "Enviar pedido" at bounding box center [777, 403] width 258 height 27
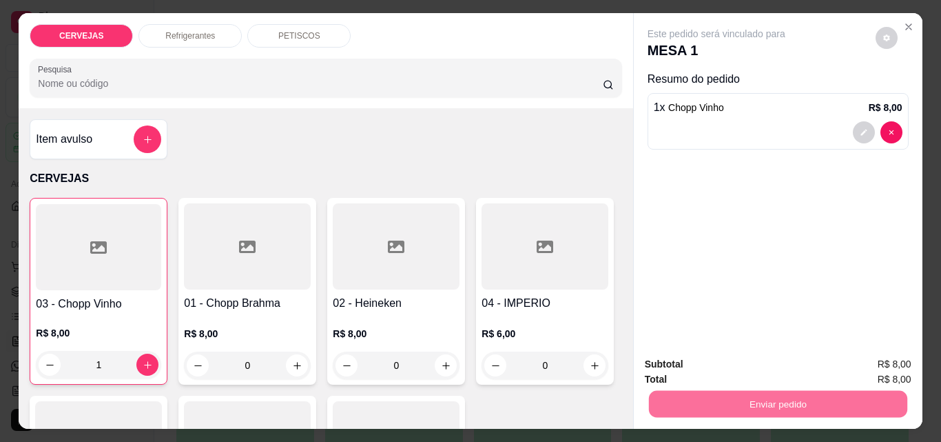
click at [715, 365] on button "Não registrar e enviar pedido" at bounding box center [732, 364] width 143 height 26
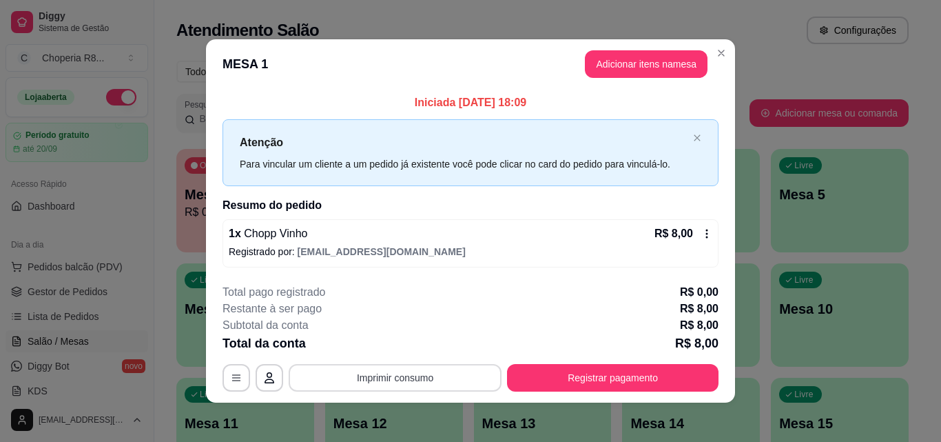
click at [431, 379] on button "Imprimir consumo" at bounding box center [395, 378] width 213 height 28
click at [413, 348] on button "IMPRESSORA" at bounding box center [395, 346] width 100 height 22
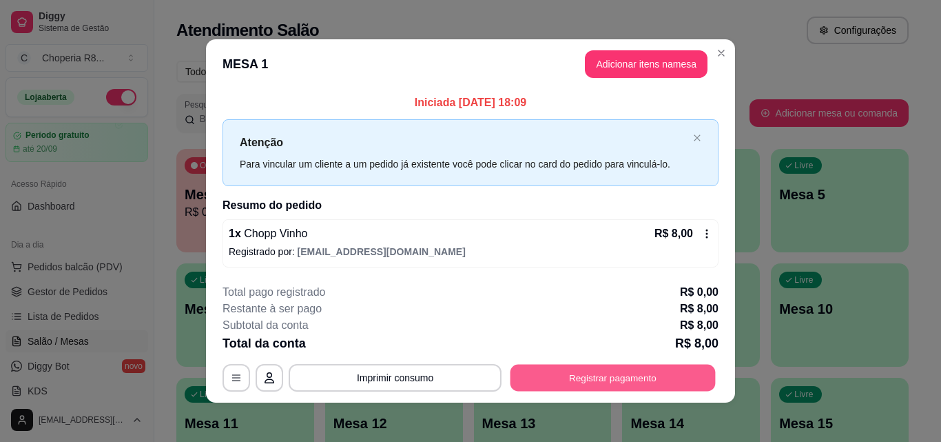
click at [567, 381] on button "Registrar pagamento" at bounding box center [613, 378] width 205 height 27
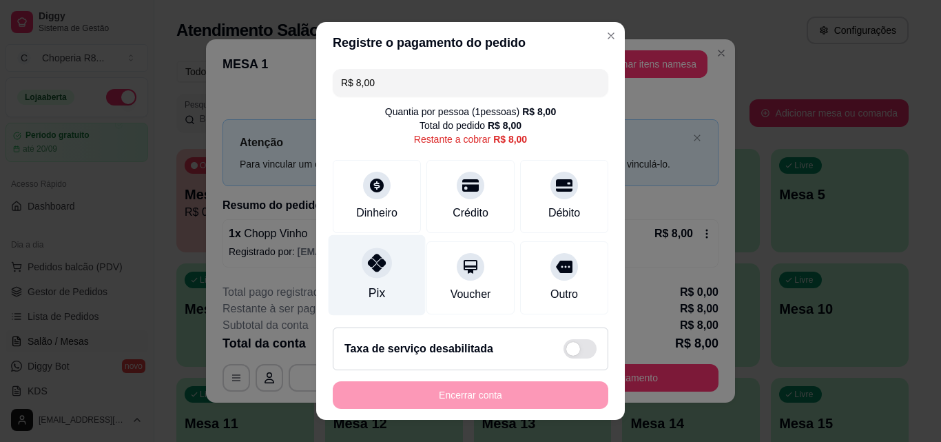
click at [368, 258] on icon at bounding box center [377, 263] width 18 height 18
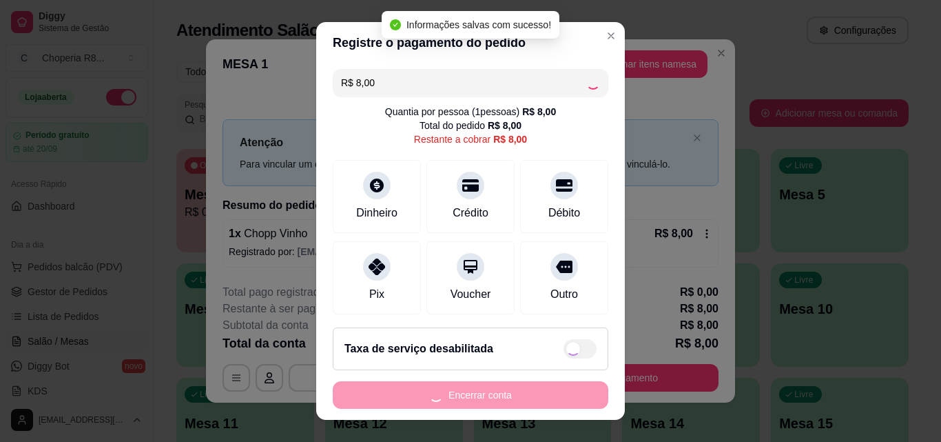
type input "R$ 0,00"
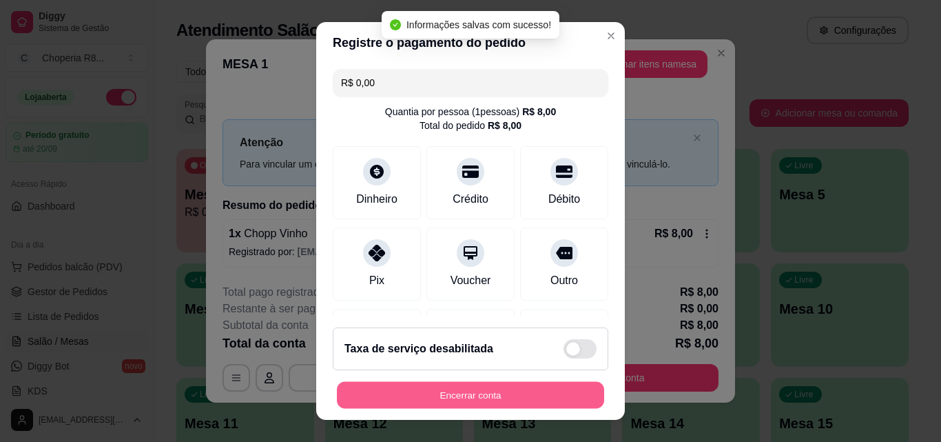
click at [497, 404] on button "Encerrar conta" at bounding box center [470, 395] width 267 height 27
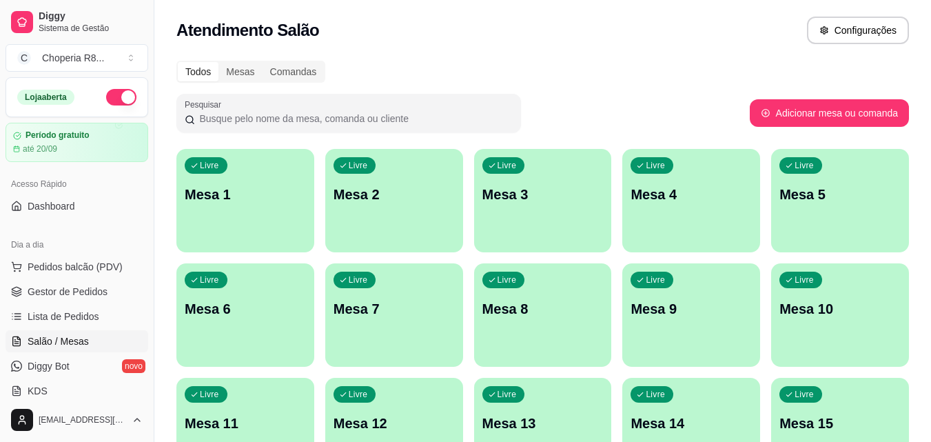
click at [737, 285] on div "Livre Mesa 9" at bounding box center [691, 306] width 138 height 87
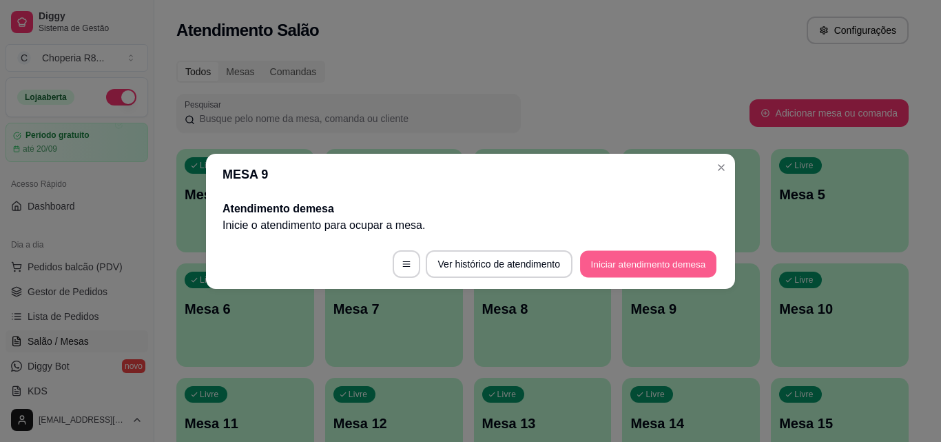
click at [670, 258] on button "Iniciar atendimento de mesa" at bounding box center [648, 263] width 136 height 27
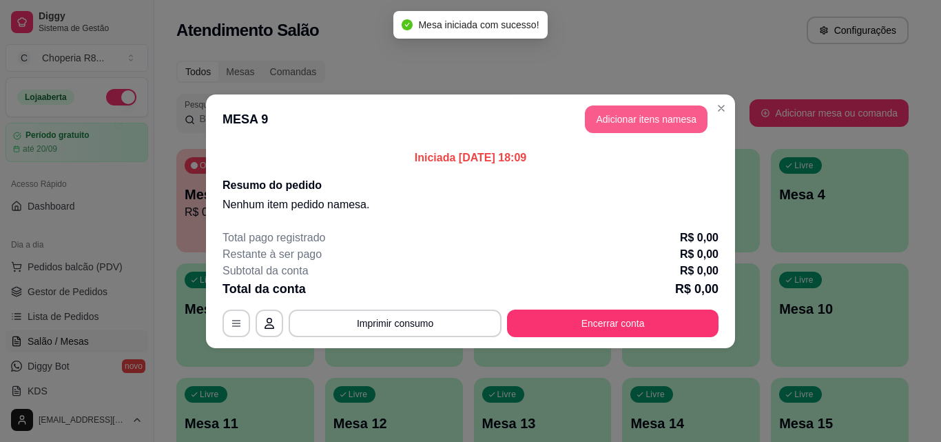
click at [633, 132] on button "Adicionar itens na mesa" at bounding box center [646, 119] width 123 height 28
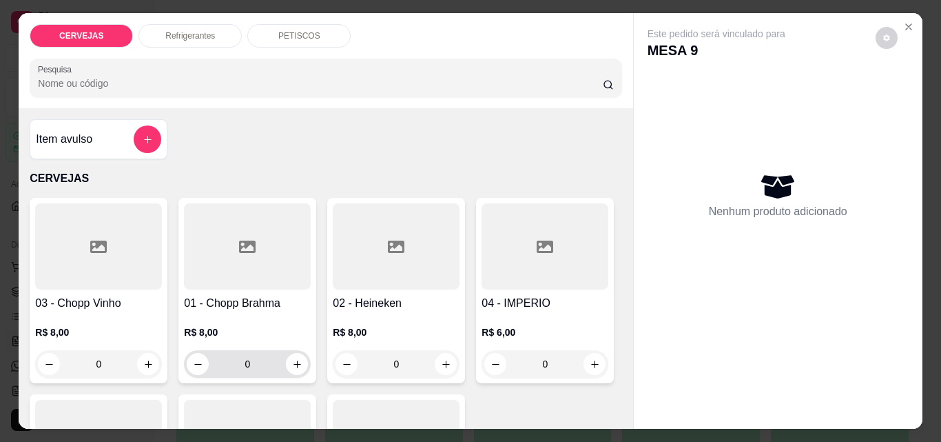
drag, startPoint x: 278, startPoint y: 357, endPoint x: 189, endPoint y: 348, distance: 89.3
click at [202, 350] on div "0" at bounding box center [247, 364] width 121 height 28
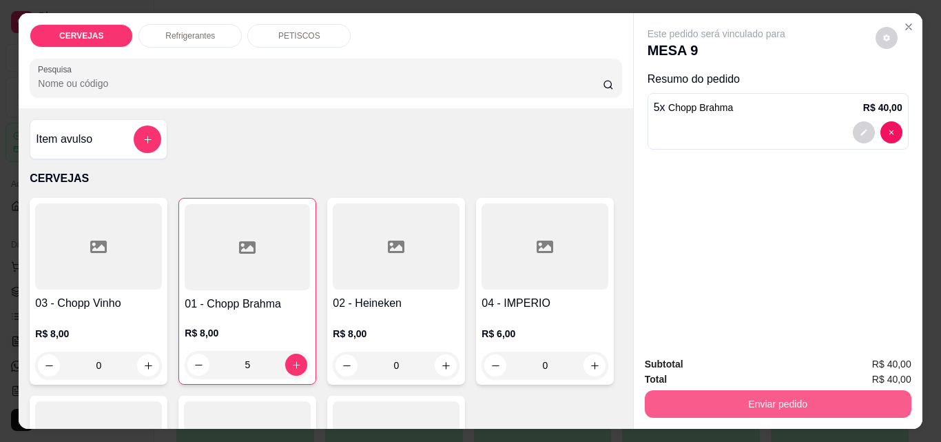
type input "5"
click at [746, 392] on button "Enviar pedido" at bounding box center [778, 404] width 267 height 28
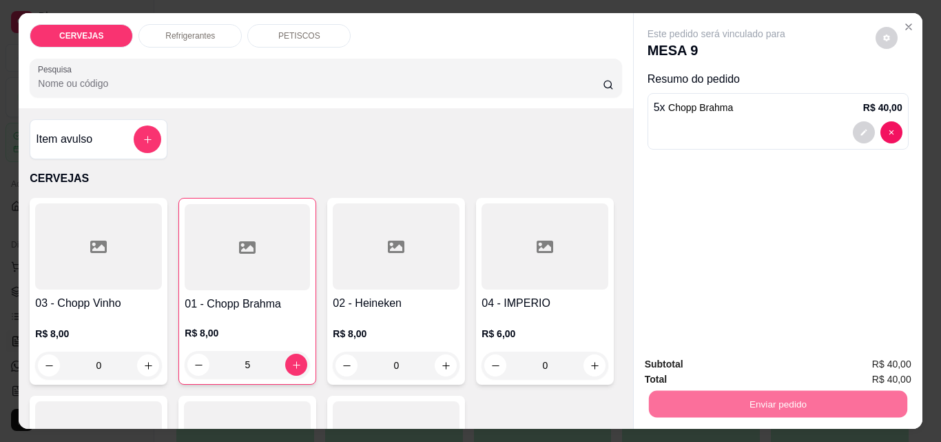
click at [689, 373] on button "Não registrar e enviar pedido" at bounding box center [732, 363] width 139 height 25
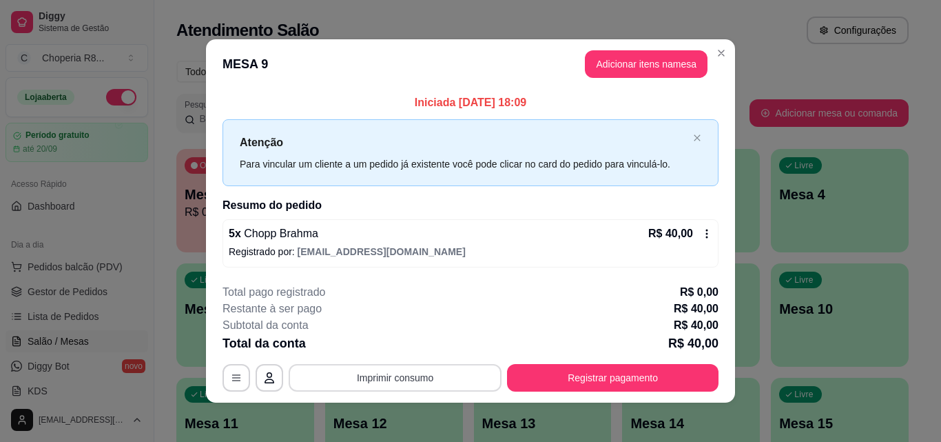
click at [457, 365] on button "Imprimir consumo" at bounding box center [395, 378] width 213 height 28
click at [438, 336] on div "Escolha a impressora IMPRESSORA" at bounding box center [395, 336] width 114 height 47
click at [415, 342] on button "IMPRESSORA" at bounding box center [395, 346] width 100 height 22
drag, startPoint x: 627, startPoint y: 353, endPoint x: 633, endPoint y: 371, distance: 18.3
click at [627, 354] on div "**********" at bounding box center [471, 337] width 496 height 107
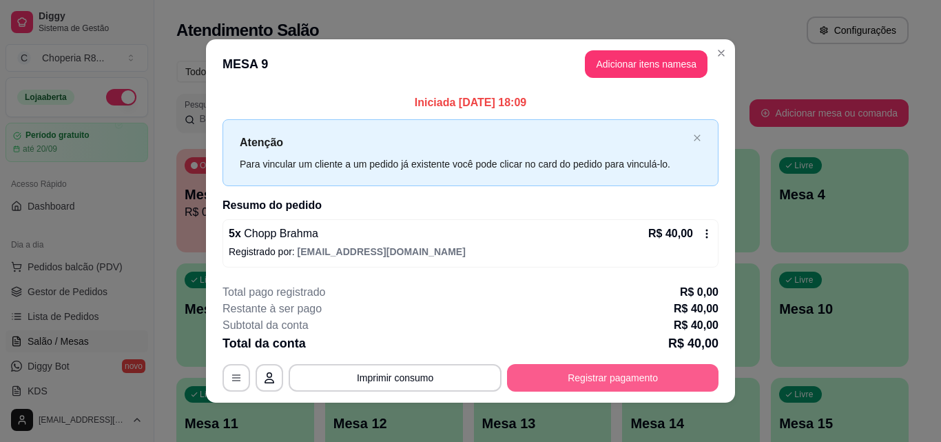
click at [636, 371] on button "Registrar pagamento" at bounding box center [613, 378] width 212 height 28
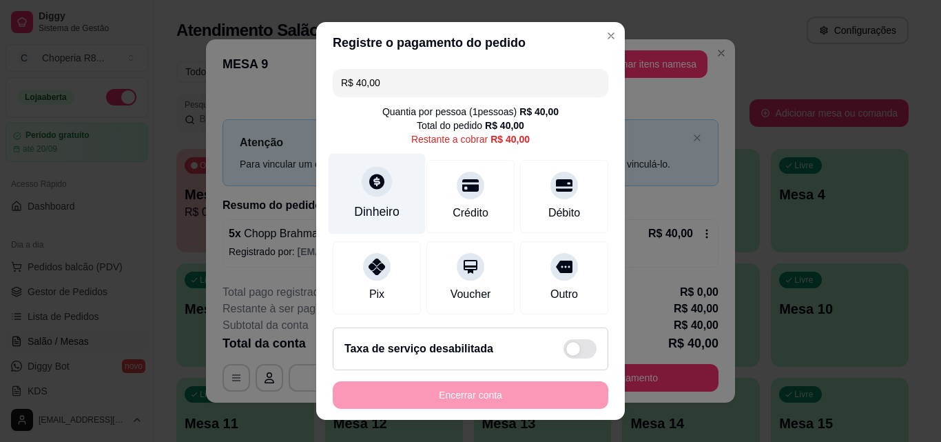
click at [395, 203] on div "Dinheiro" at bounding box center [377, 194] width 97 height 81
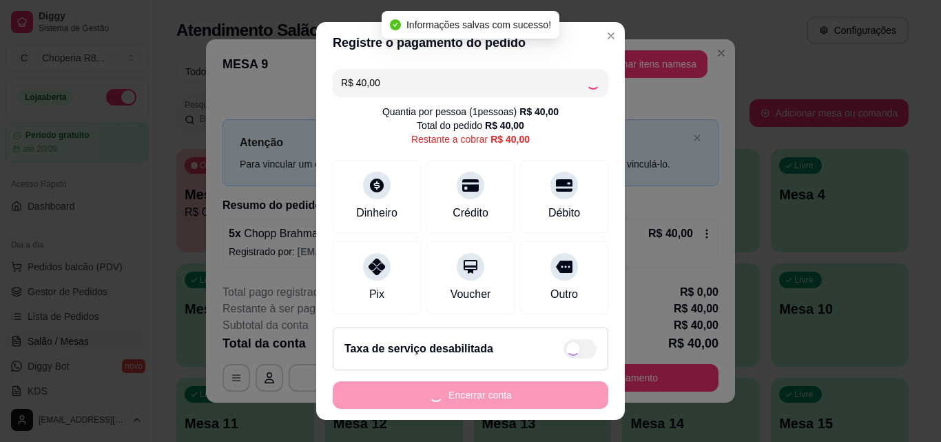
type input "R$ 0,00"
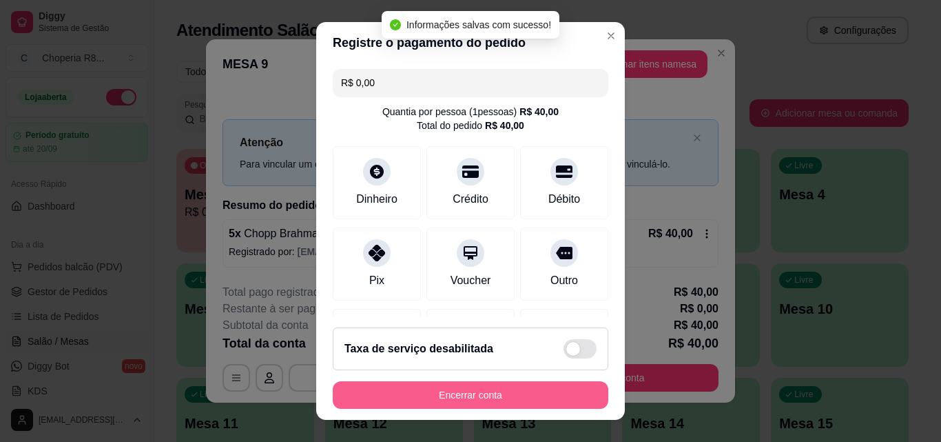
click at [469, 392] on button "Encerrar conta" at bounding box center [471, 395] width 276 height 28
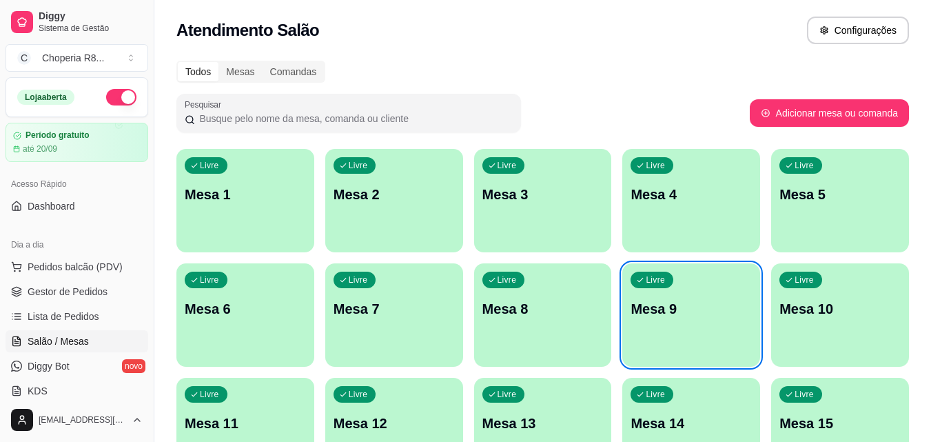
click at [341, 298] on div "Livre Mesa 7" at bounding box center [394, 306] width 138 height 87
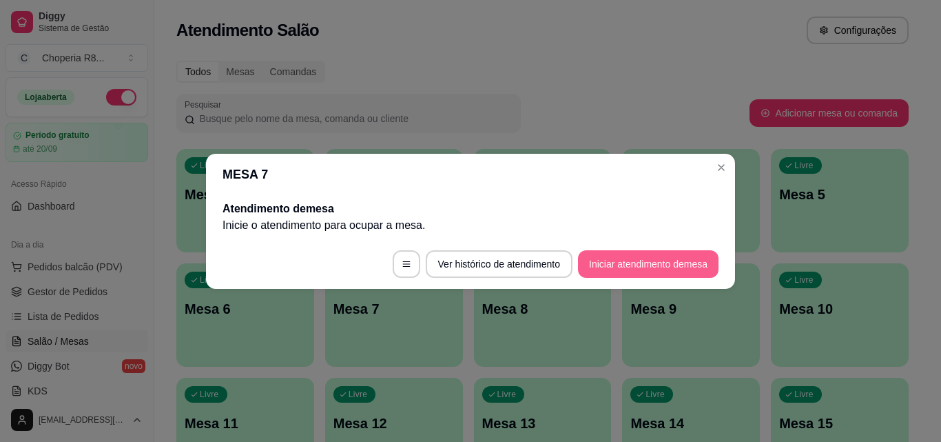
click at [659, 275] on button "Iniciar atendimento de mesa" at bounding box center [648, 264] width 141 height 28
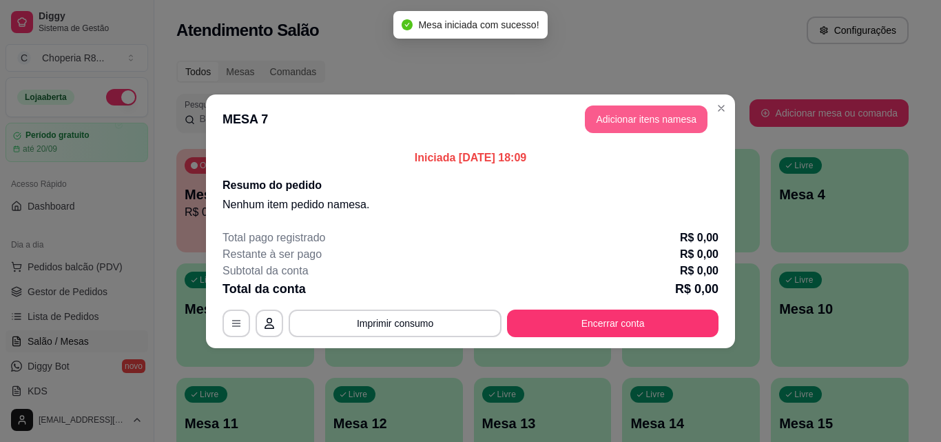
click at [657, 128] on button "Adicionar itens na mesa" at bounding box center [646, 119] width 123 height 28
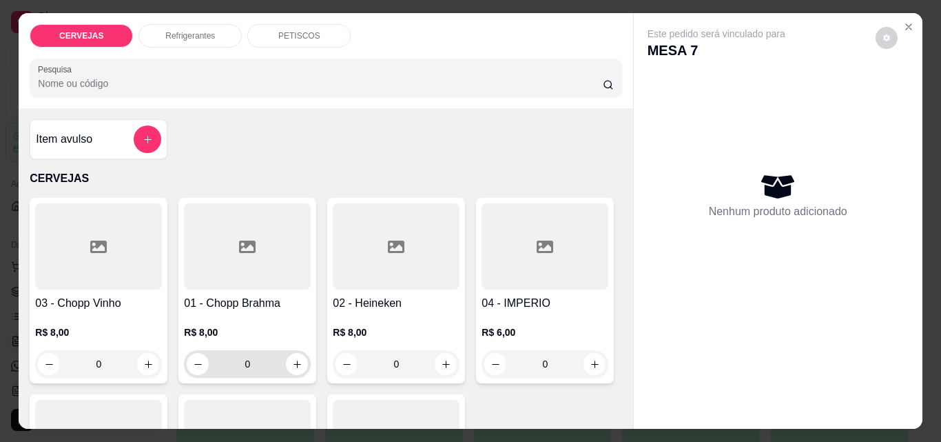
drag, startPoint x: 274, startPoint y: 364, endPoint x: 194, endPoint y: 359, distance: 80.8
click at [192, 362] on div "0" at bounding box center [247, 364] width 121 height 28
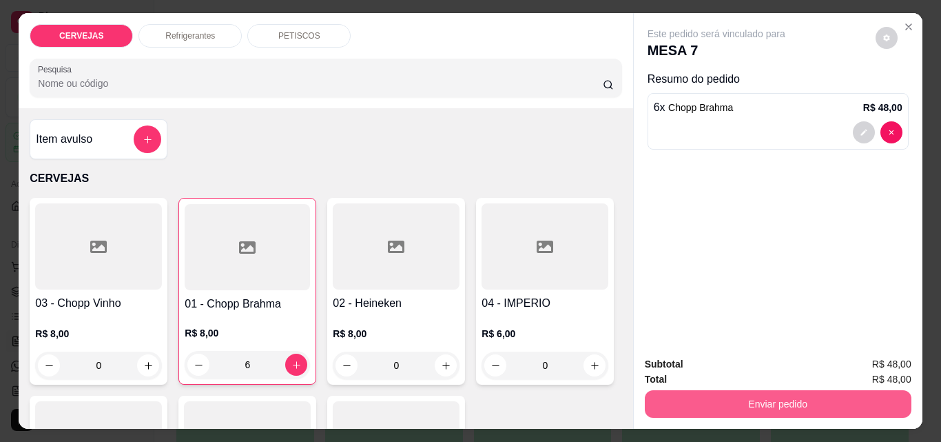
type input "6"
click at [752, 390] on button "Enviar pedido" at bounding box center [778, 404] width 267 height 28
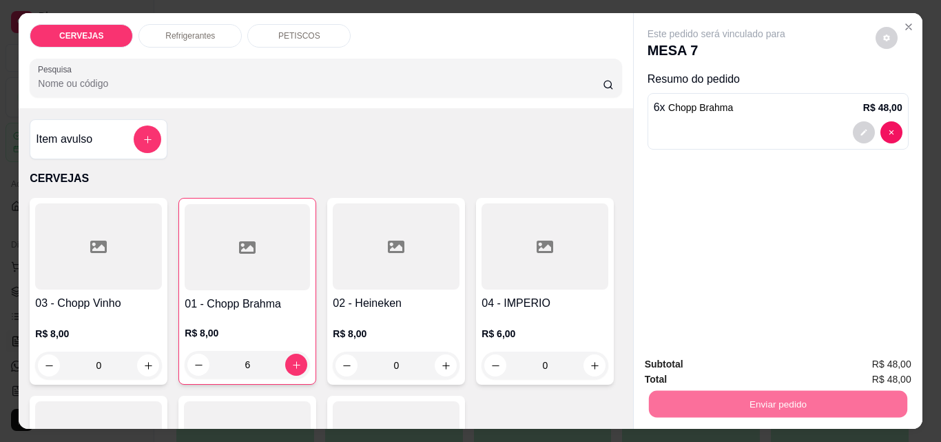
click at [661, 353] on button "Não registrar e enviar pedido" at bounding box center [732, 364] width 143 height 26
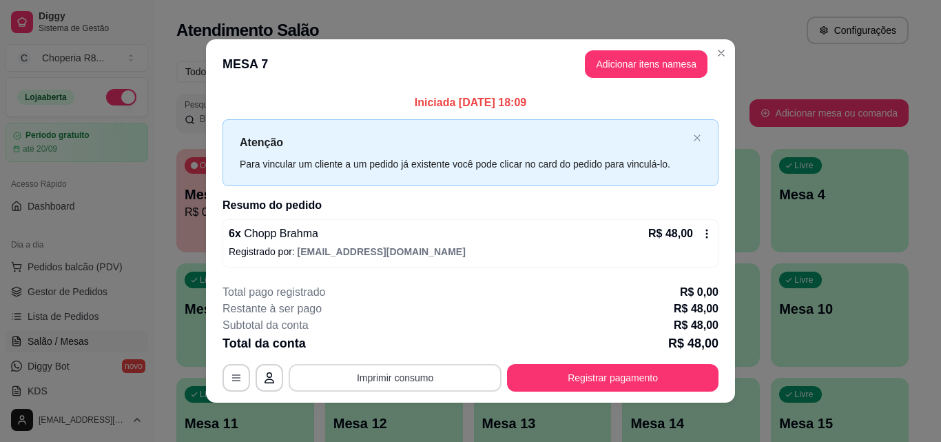
click at [473, 379] on button "Imprimir consumo" at bounding box center [395, 378] width 213 height 28
click at [433, 353] on button "IMPRESSORA" at bounding box center [395, 346] width 100 height 22
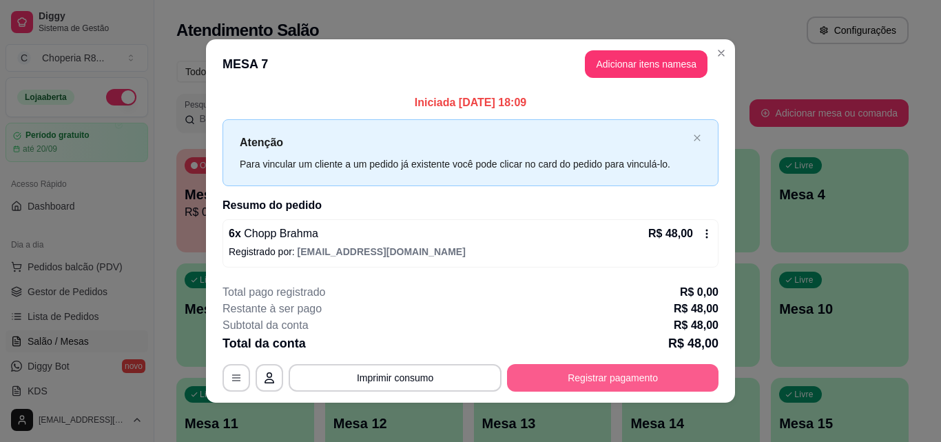
click at [527, 377] on button "Registrar pagamento" at bounding box center [613, 378] width 212 height 28
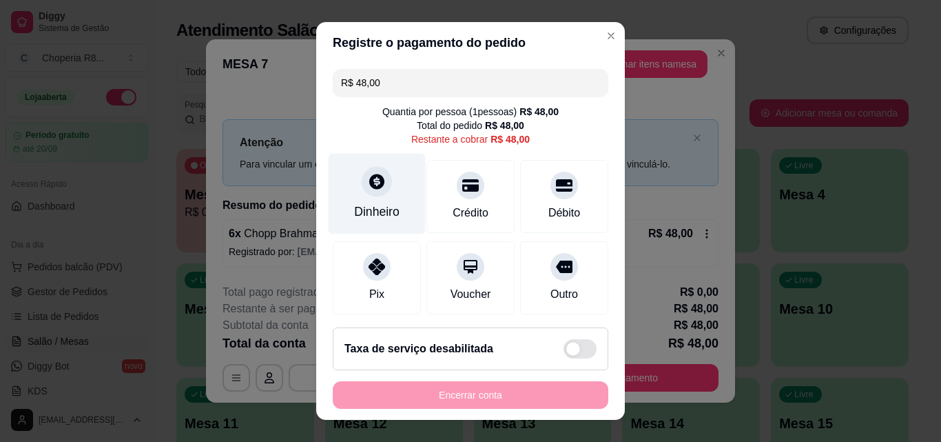
click at [376, 181] on icon at bounding box center [377, 181] width 18 height 18
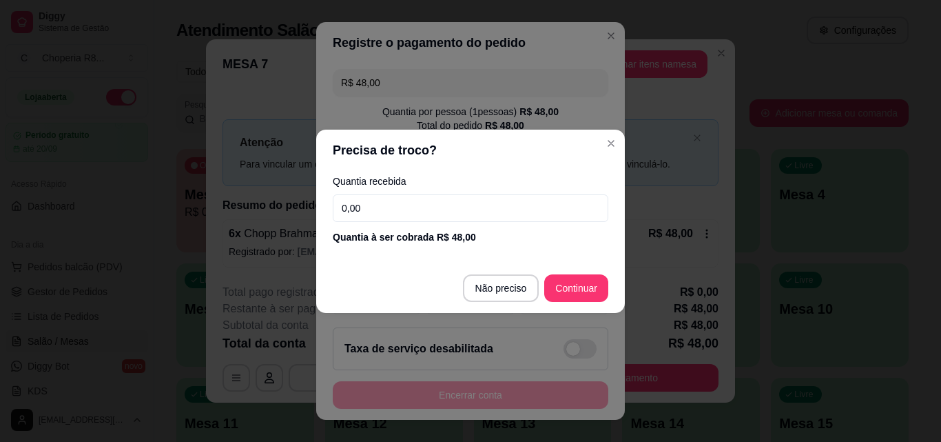
drag, startPoint x: 409, startPoint y: 212, endPoint x: 330, endPoint y: 217, distance: 79.4
click at [336, 217] on input "0,00" at bounding box center [471, 208] width 276 height 28
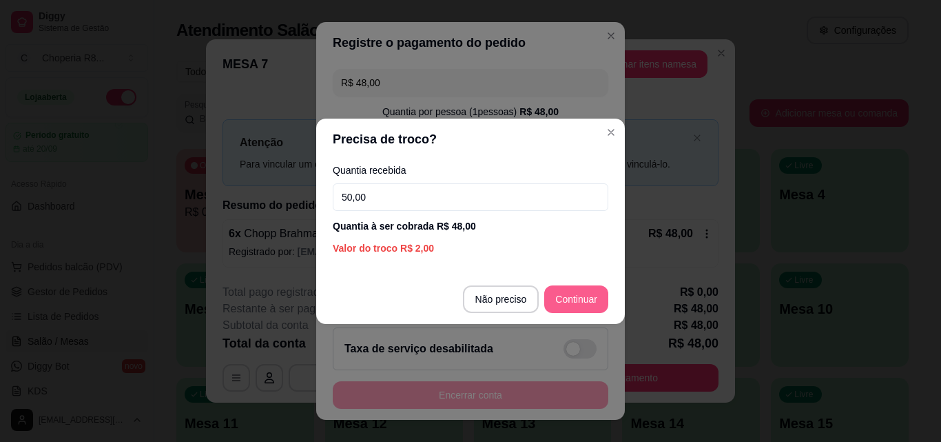
type input "50,00"
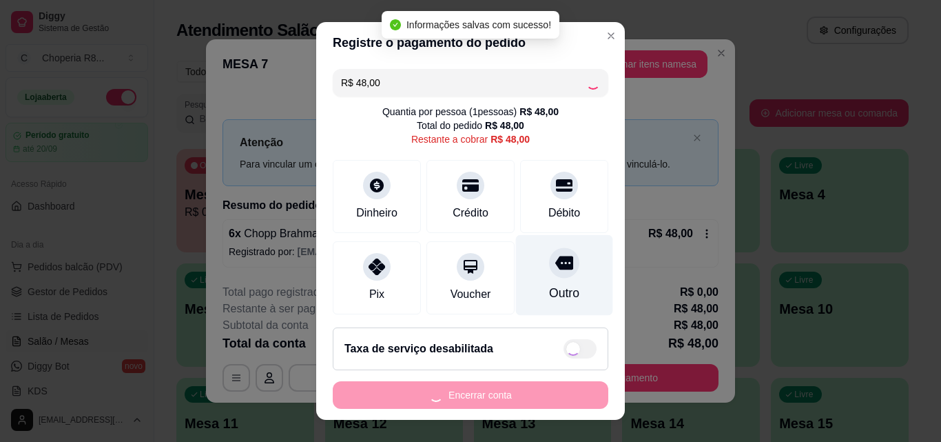
type input "R$ 0,00"
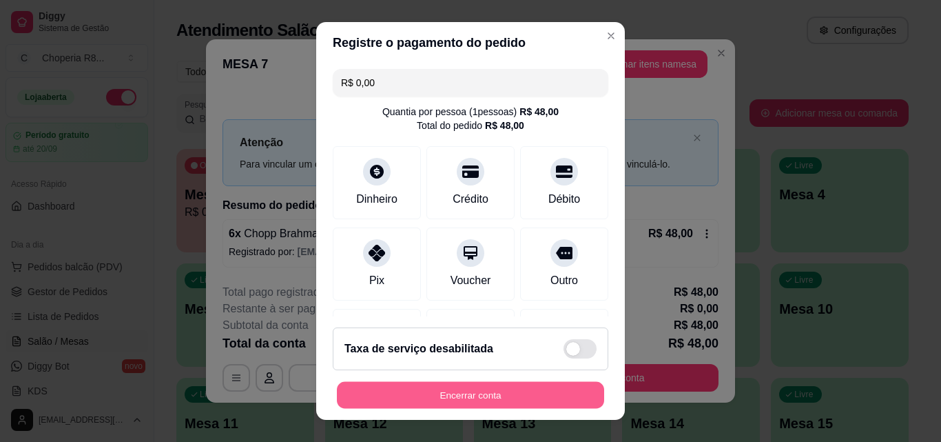
click at [513, 390] on button "Encerrar conta" at bounding box center [470, 395] width 267 height 27
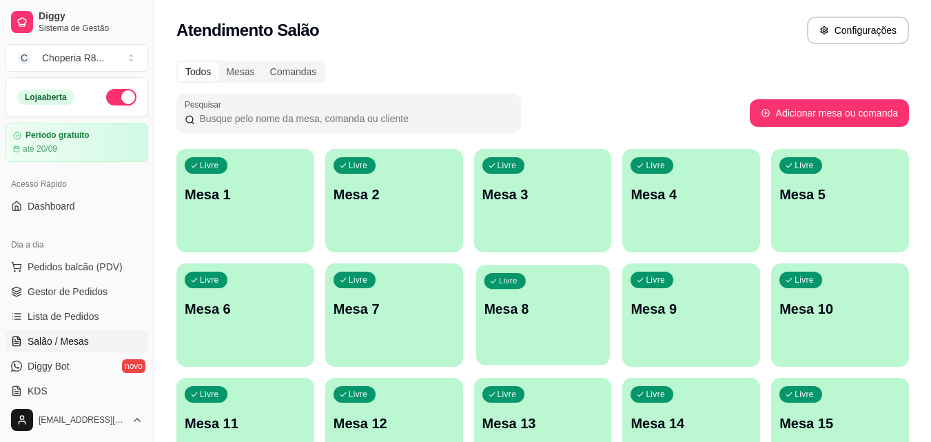
click at [544, 332] on div "Livre Mesa 8" at bounding box center [543, 307] width 134 height 84
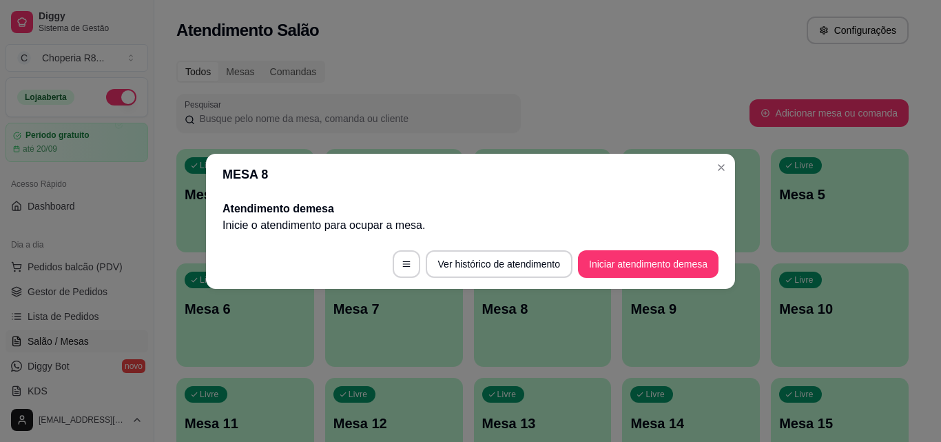
drag, startPoint x: 665, startPoint y: 249, endPoint x: 654, endPoint y: 260, distance: 15.6
click at [662, 251] on footer "Ver histórico de atendimento Iniciar atendimento de mesa" at bounding box center [470, 264] width 529 height 50
click at [654, 260] on button "Iniciar atendimento de mesa" at bounding box center [648, 264] width 141 height 28
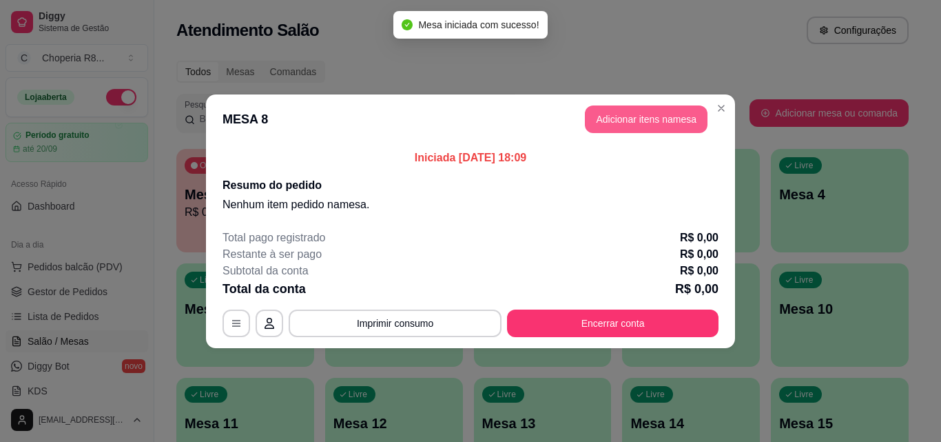
click at [615, 122] on button "Adicionar itens na mesa" at bounding box center [646, 119] width 123 height 28
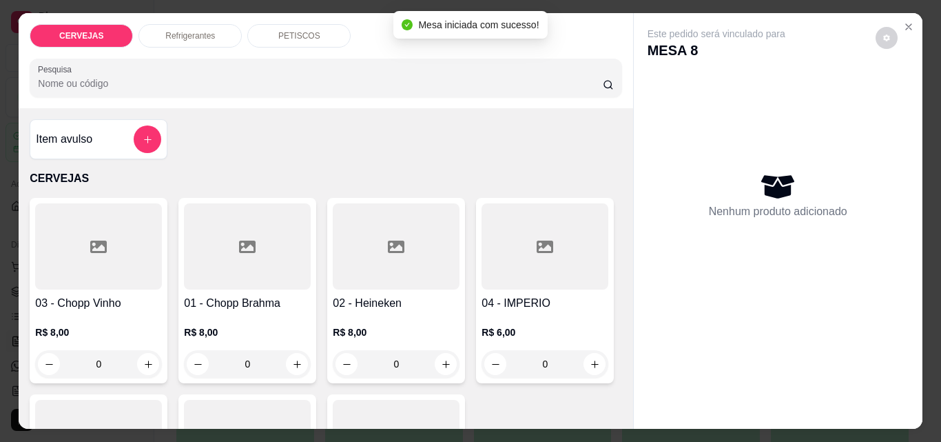
click at [328, 39] on div "PETISCOS" at bounding box center [298, 35] width 103 height 23
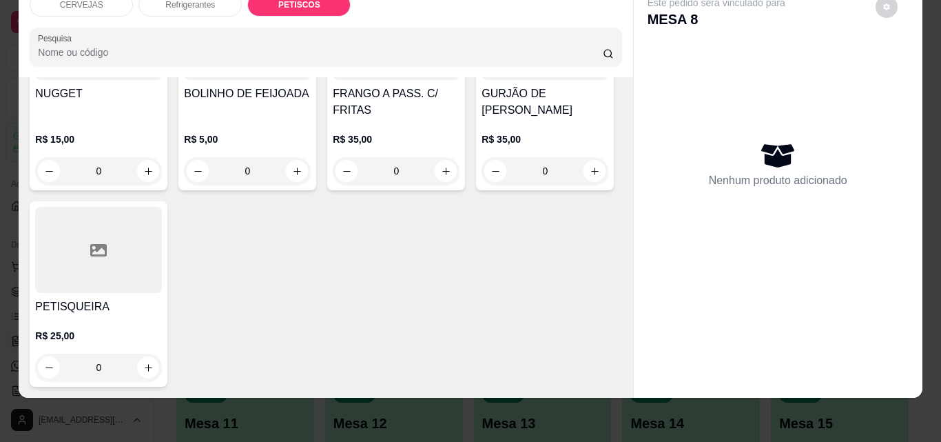
scroll to position [1608, 0]
click at [302, 166] on icon "increase-product-quantity" at bounding box center [297, 171] width 10 height 10
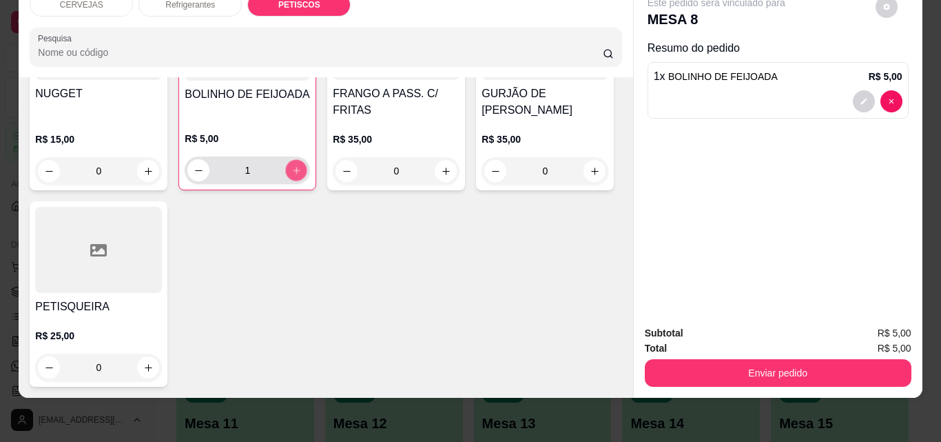
click at [302, 165] on icon "increase-product-quantity" at bounding box center [296, 170] width 10 height 10
type input "2"
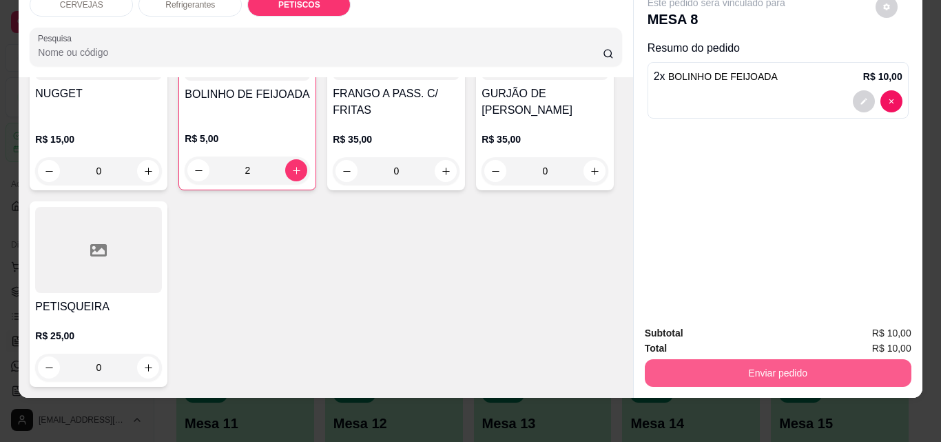
click at [775, 367] on button "Enviar pedido" at bounding box center [778, 373] width 267 height 28
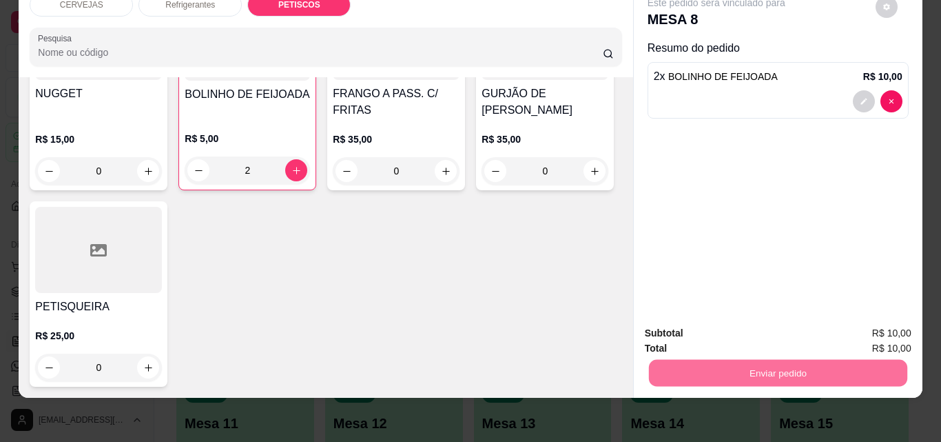
click at [744, 331] on button "Não registrar e enviar pedido" at bounding box center [732, 328] width 139 height 25
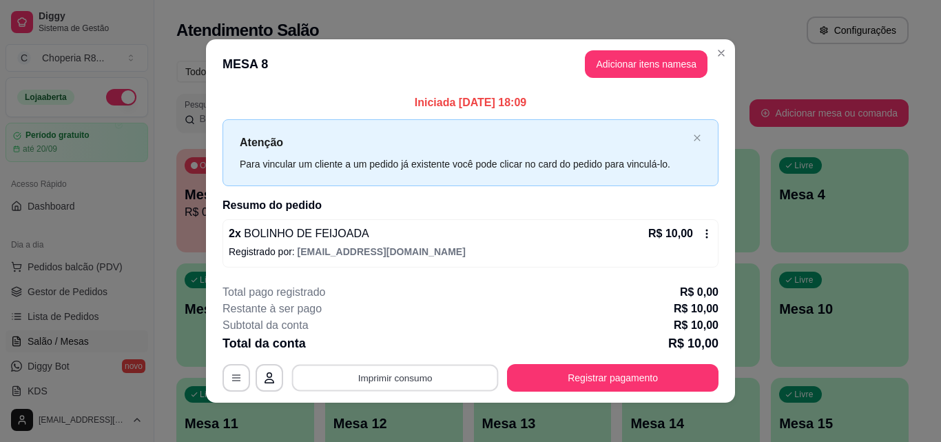
click at [418, 383] on button "Imprimir consumo" at bounding box center [395, 378] width 207 height 27
click at [404, 342] on button "IMPRESSORA" at bounding box center [395, 346] width 100 height 22
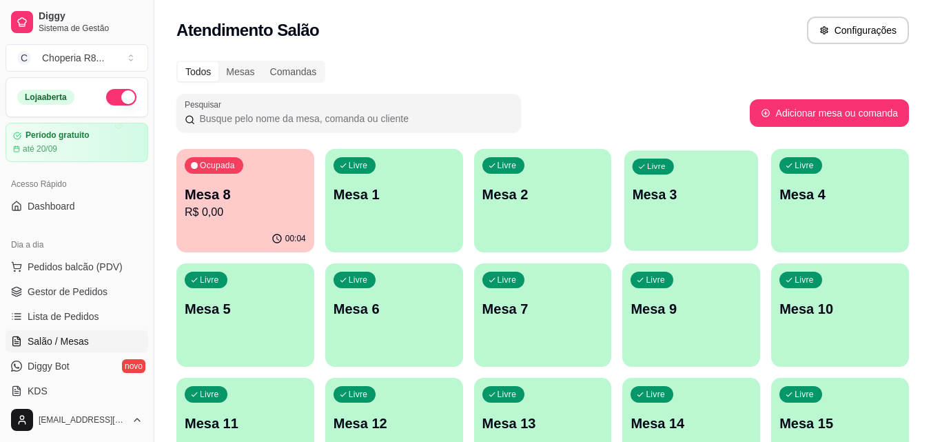
click at [633, 211] on div "Livre Mesa 3" at bounding box center [691, 192] width 134 height 84
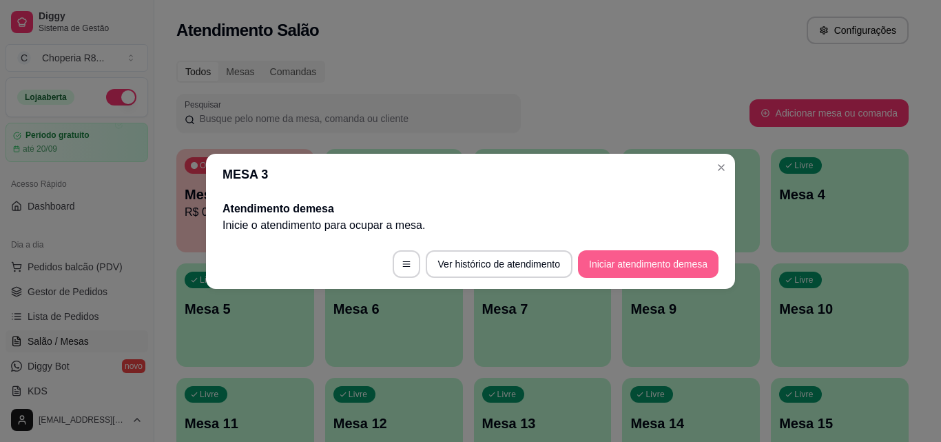
click at [670, 263] on button "Iniciar atendimento de mesa" at bounding box center [648, 264] width 141 height 28
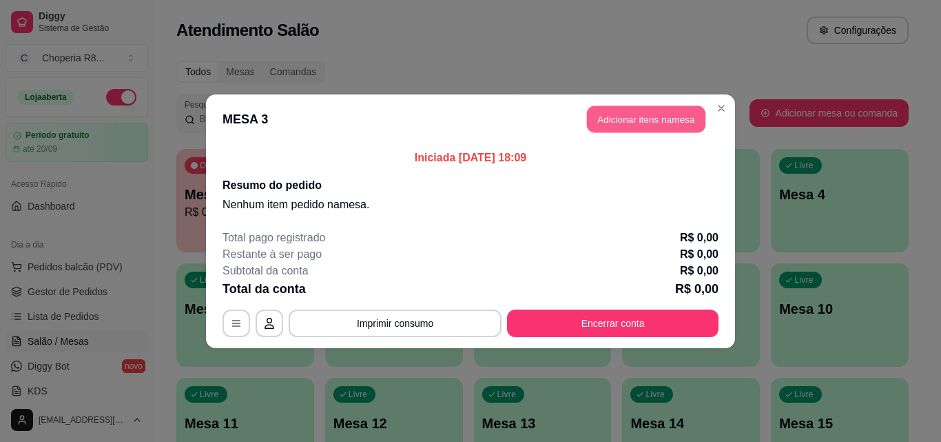
click at [626, 114] on button "Adicionar itens na mesa" at bounding box center [646, 118] width 119 height 27
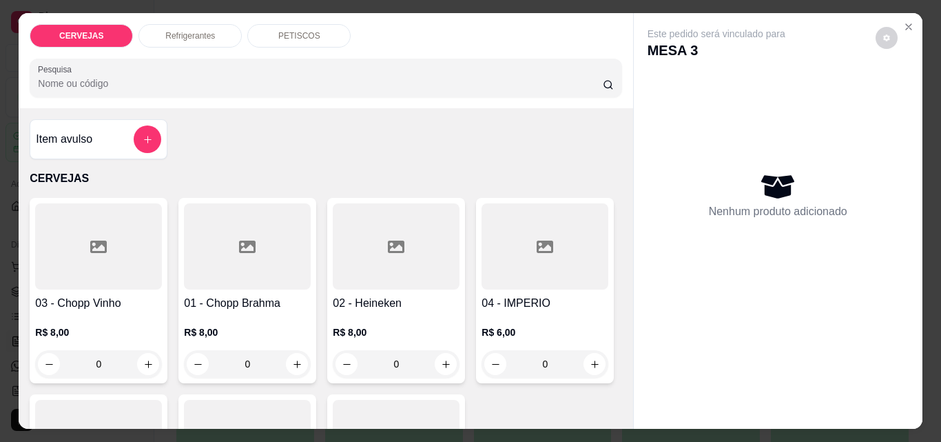
click at [283, 36] on p "PETISCOS" at bounding box center [299, 35] width 42 height 11
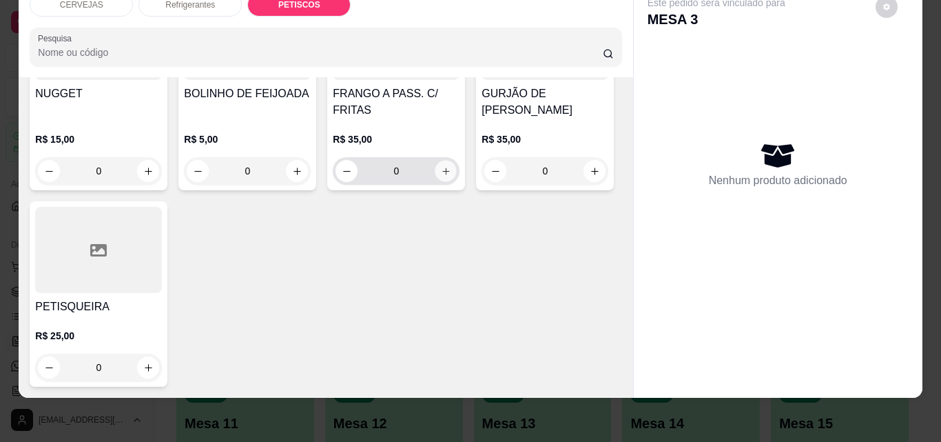
click at [435, 182] on button "increase-product-quantity" at bounding box center [445, 171] width 21 height 21
type input "1"
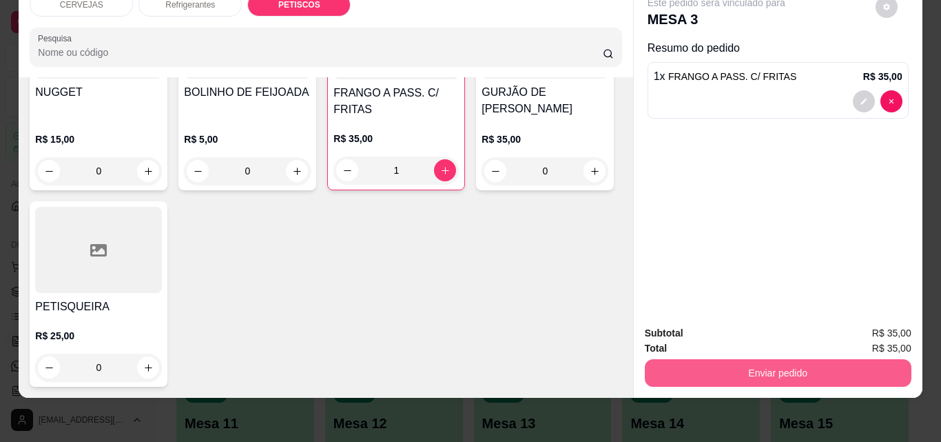
click at [818, 359] on button "Enviar pedido" at bounding box center [778, 373] width 267 height 28
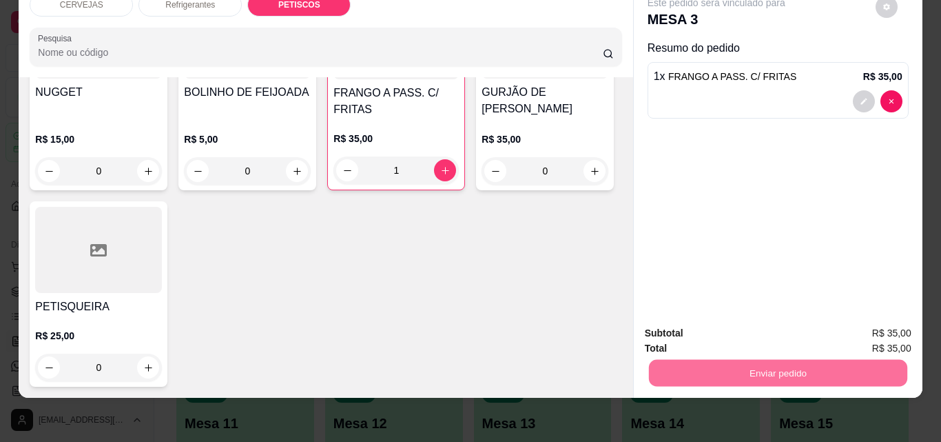
click at [769, 324] on button "Não registrar e enviar pedido" at bounding box center [732, 328] width 139 height 25
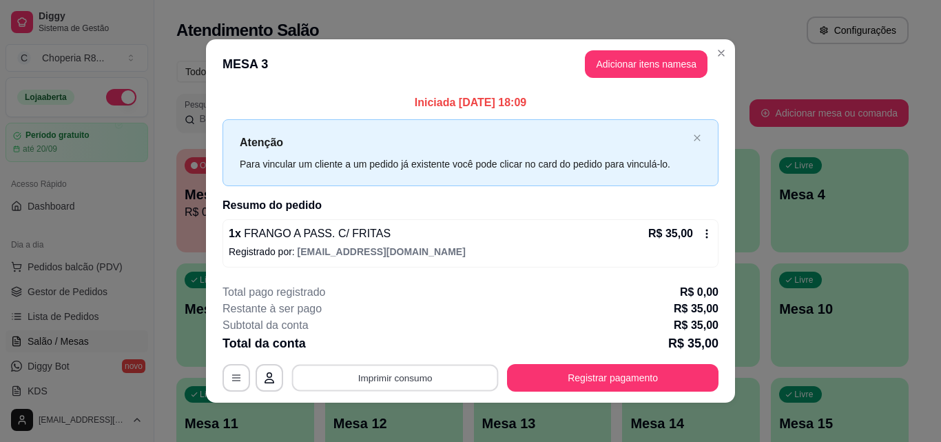
click at [415, 376] on button "Imprimir consumo" at bounding box center [395, 378] width 207 height 27
click at [402, 349] on button "IMPRESSORA" at bounding box center [394, 345] width 96 height 21
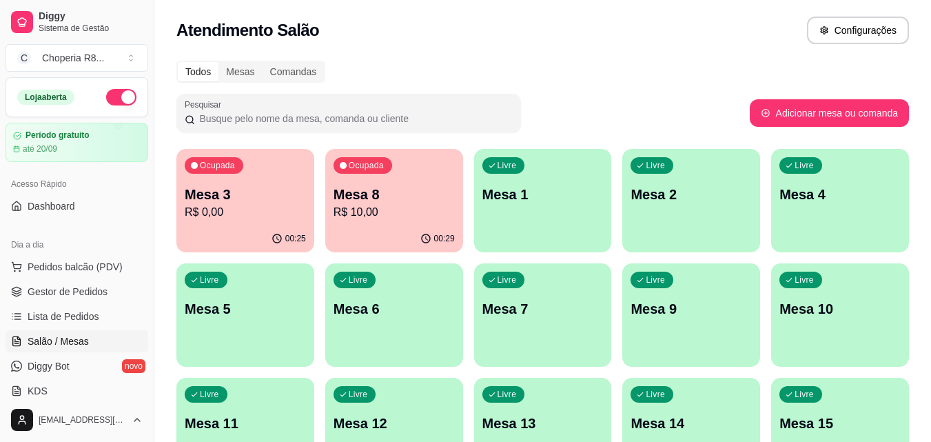
click at [522, 215] on div "Livre Mesa 1" at bounding box center [543, 192] width 138 height 87
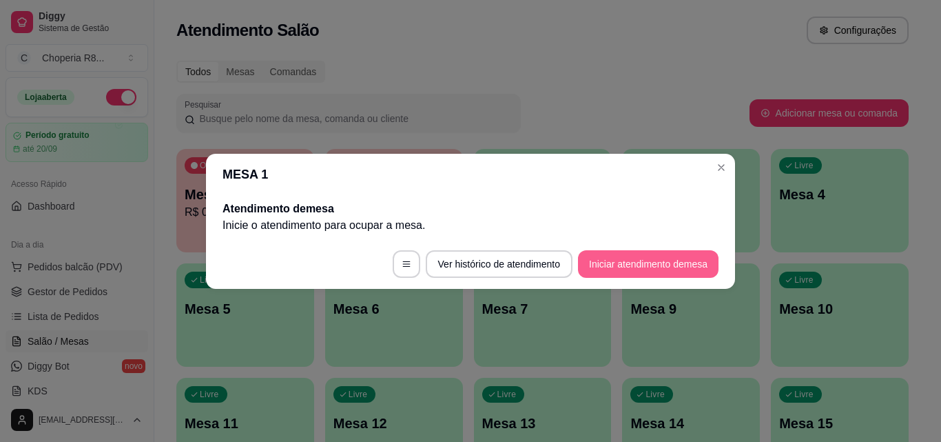
click at [675, 258] on button "Iniciar atendimento de mesa" at bounding box center [648, 264] width 141 height 28
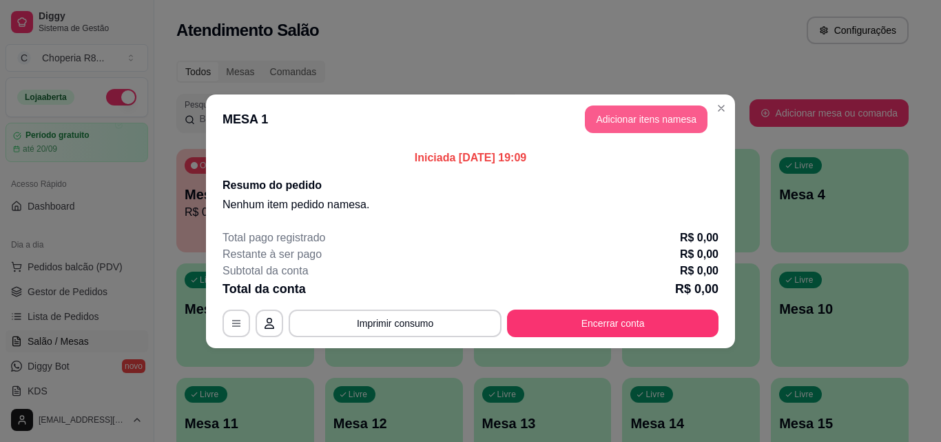
click at [666, 123] on button "Adicionar itens na mesa" at bounding box center [646, 119] width 123 height 28
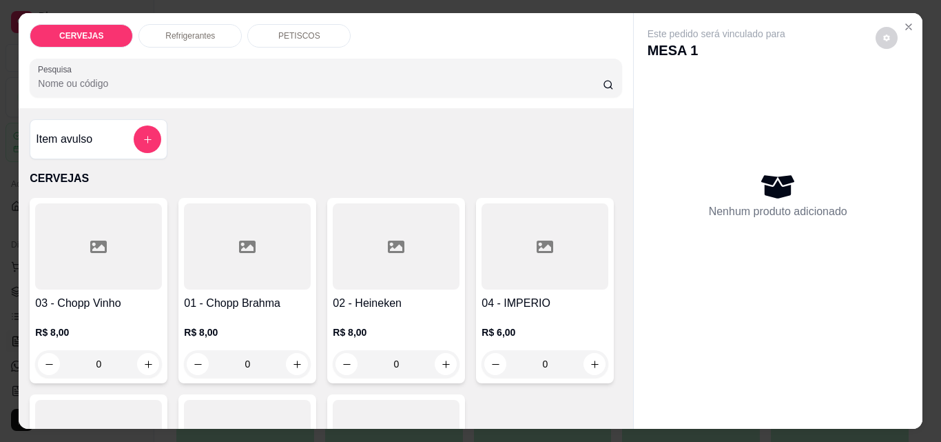
drag, startPoint x: 115, startPoint y: 370, endPoint x: 9, endPoint y: 349, distance: 108.2
click at [11, 367] on div "CERVEJAS Refrigerantes PETISCOS Pesquisa Item avulso CERVEJAS 03 - Chopp Vinho …" at bounding box center [470, 221] width 941 height 442
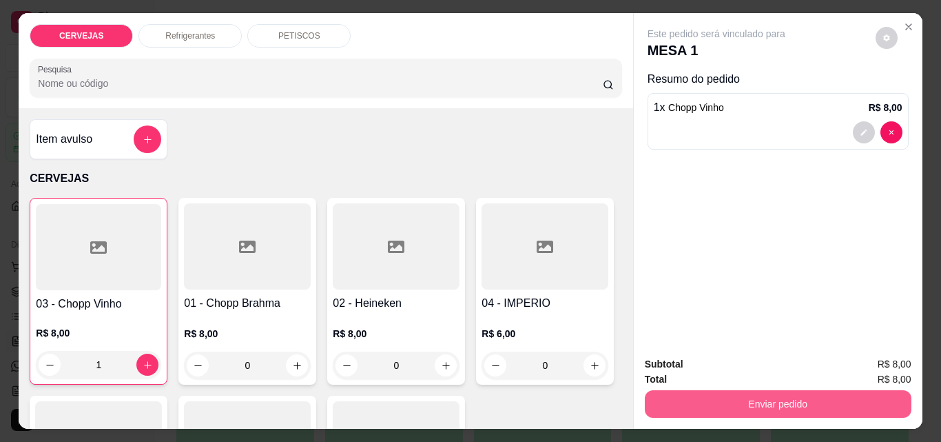
type input "1"
click at [719, 401] on button "Enviar pedido" at bounding box center [777, 403] width 258 height 27
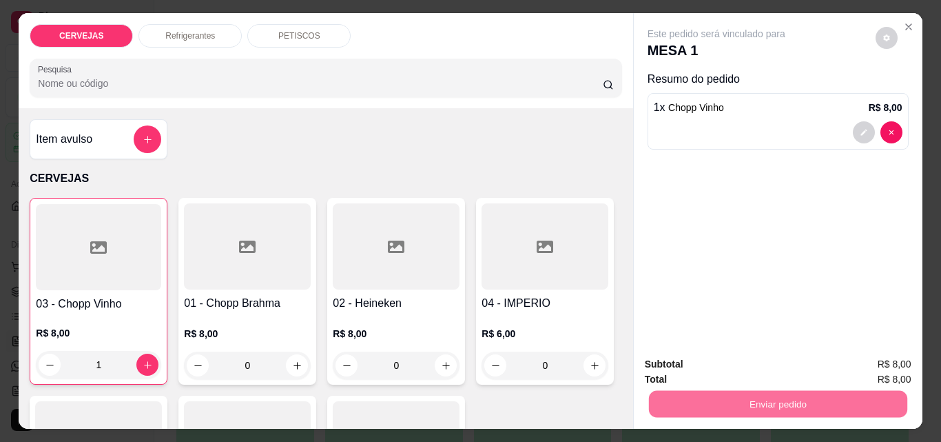
click at [669, 362] on button "Não registrar e enviar pedido" at bounding box center [732, 364] width 143 height 26
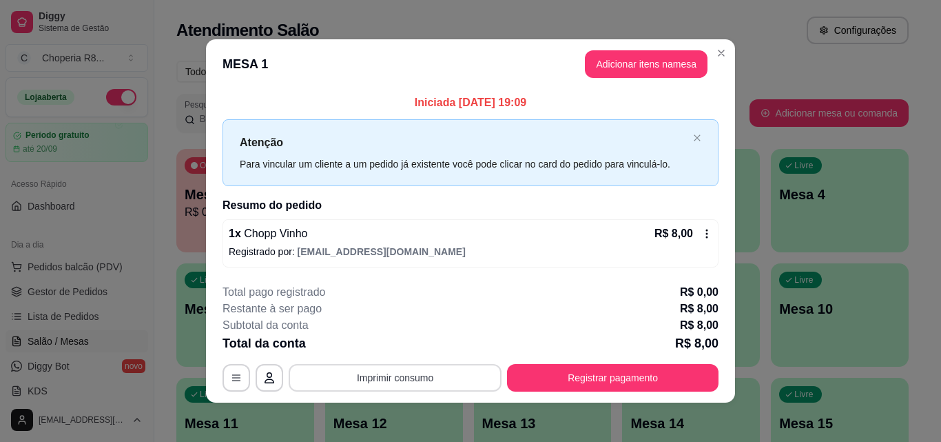
click at [474, 379] on button "Imprimir consumo" at bounding box center [395, 378] width 213 height 28
click at [409, 349] on button "IMPRESSORA" at bounding box center [395, 346] width 100 height 22
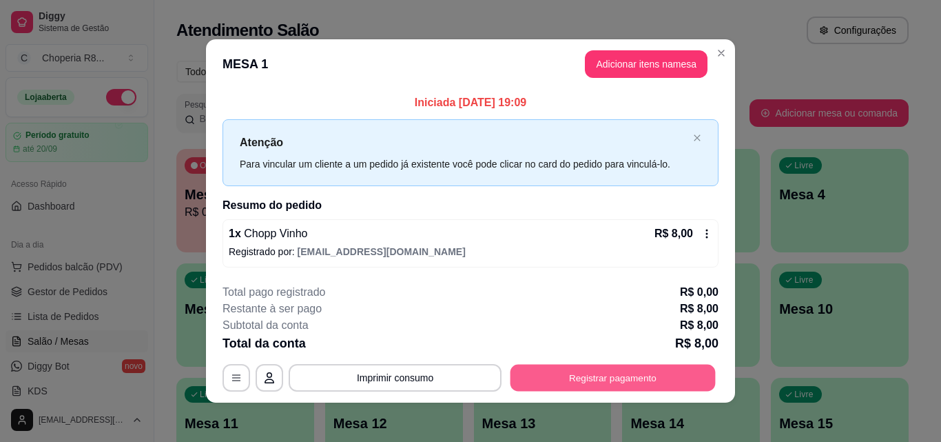
click at [555, 385] on button "Registrar pagamento" at bounding box center [613, 378] width 205 height 27
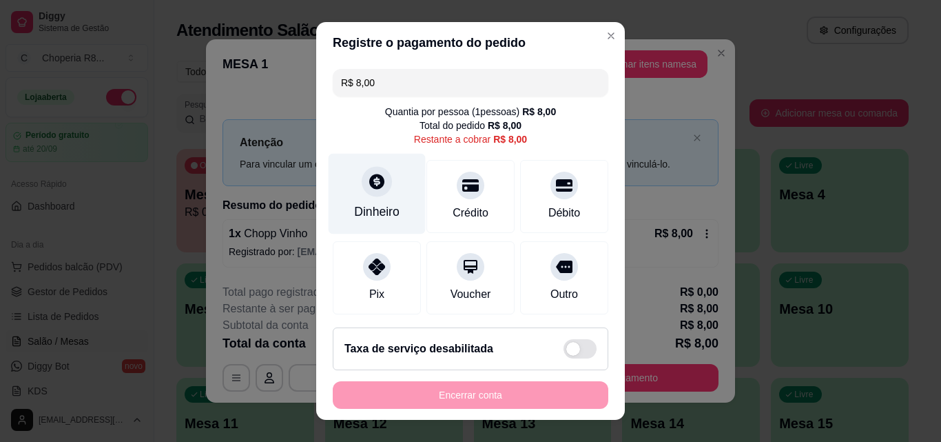
click at [389, 203] on div "Dinheiro" at bounding box center [376, 212] width 45 height 18
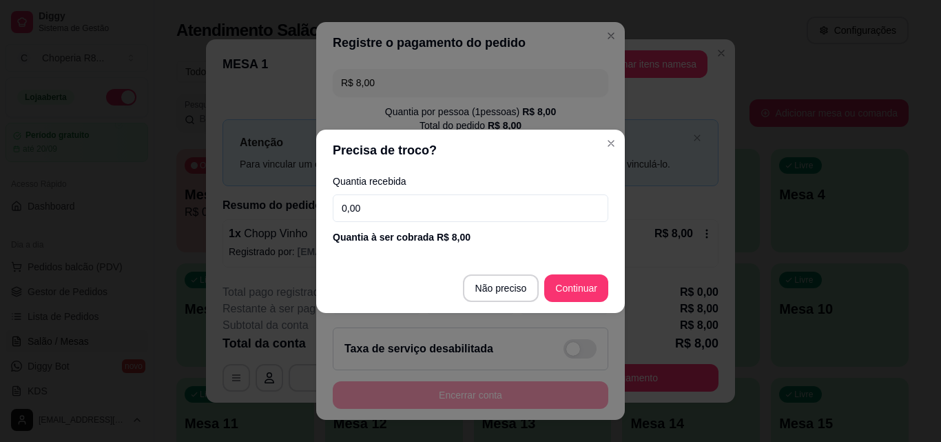
click at [622, 152] on header "Precisa de troco?" at bounding box center [470, 150] width 309 height 41
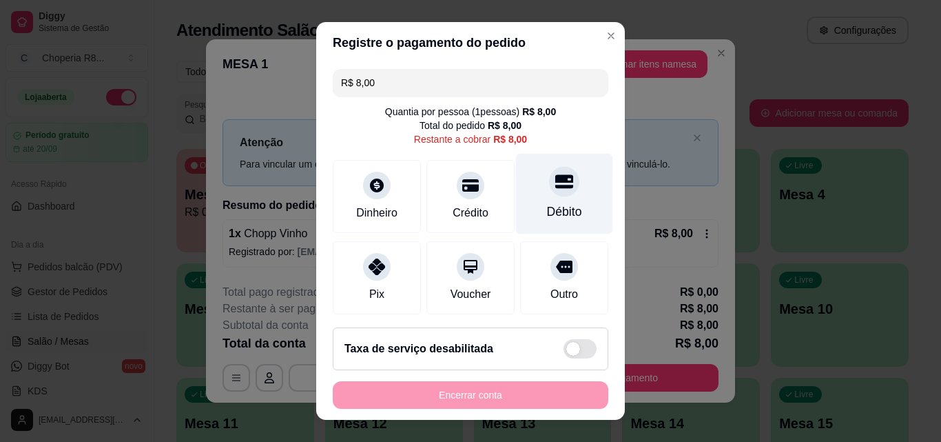
click at [557, 186] on div "Débito" at bounding box center [564, 194] width 97 height 81
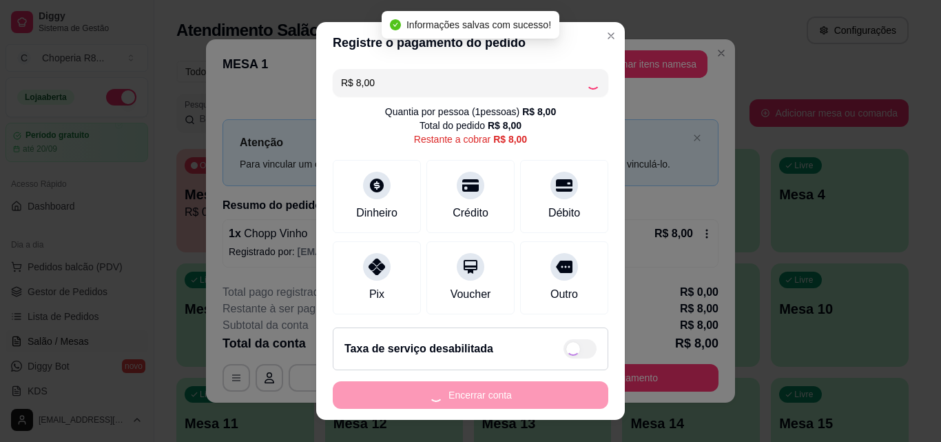
type input "R$ 0,00"
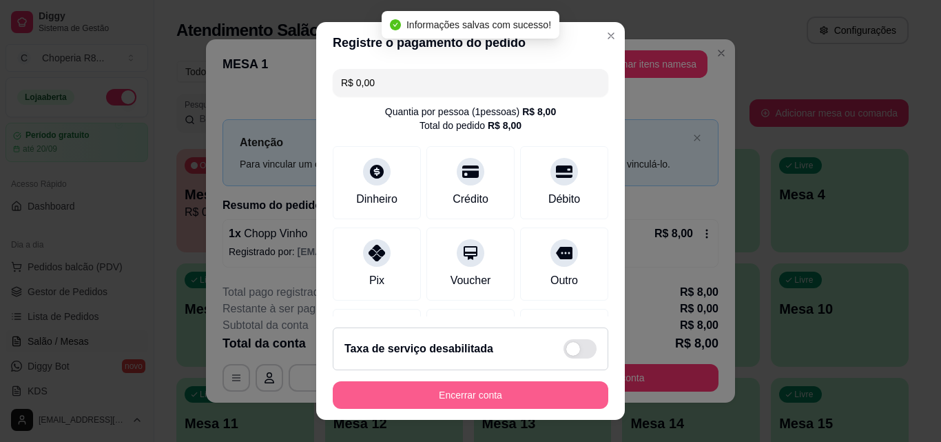
click at [502, 398] on button "Encerrar conta" at bounding box center [471, 395] width 276 height 28
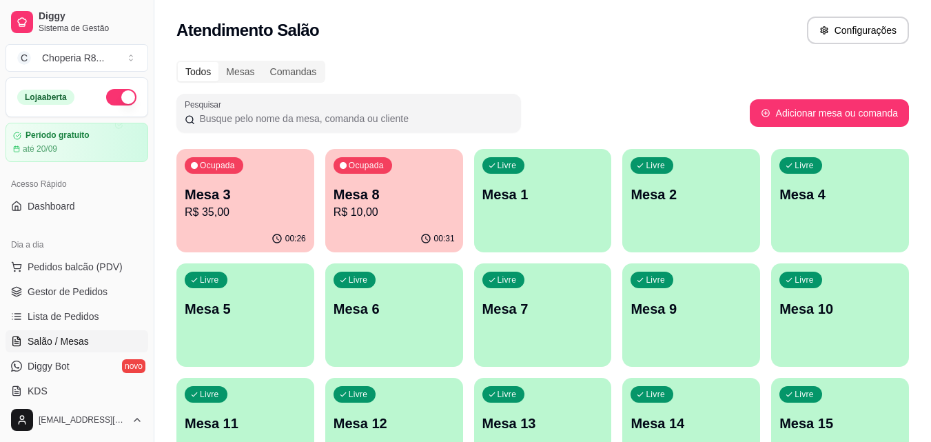
click at [431, 208] on p "R$ 10,00" at bounding box center [393, 212] width 121 height 17
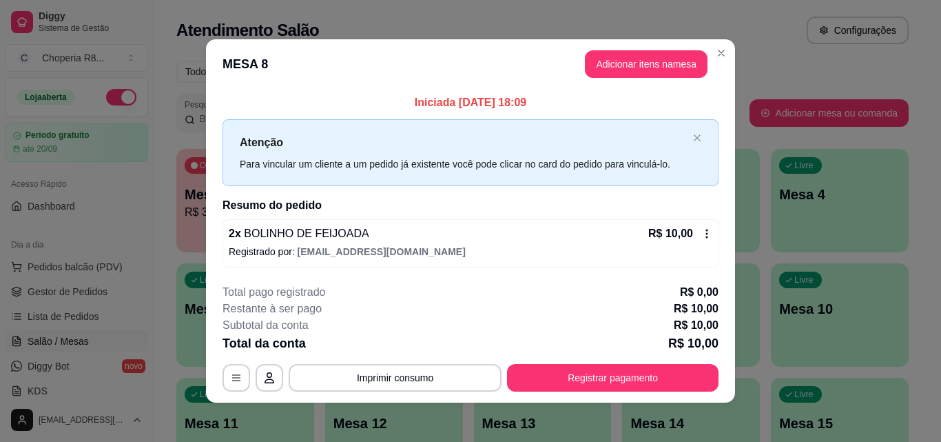
click at [599, 85] on header "MESA 8 Adicionar itens na mesa" at bounding box center [470, 64] width 529 height 50
click at [607, 66] on button "Adicionar itens na mesa" at bounding box center [646, 64] width 119 height 27
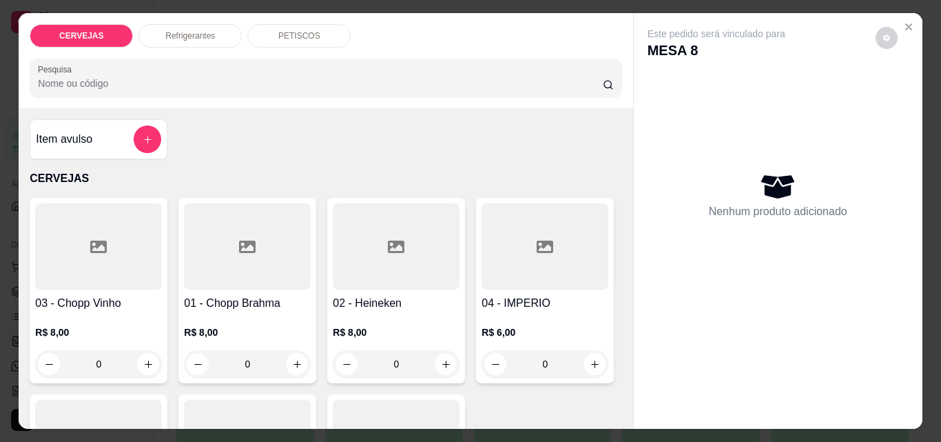
drag, startPoint x: 258, startPoint y: 362, endPoint x: 174, endPoint y: 356, distance: 85.0
click at [178, 356] on div "01 - Chopp Brahma R$ 8,00 0" at bounding box center [247, 290] width 138 height 185
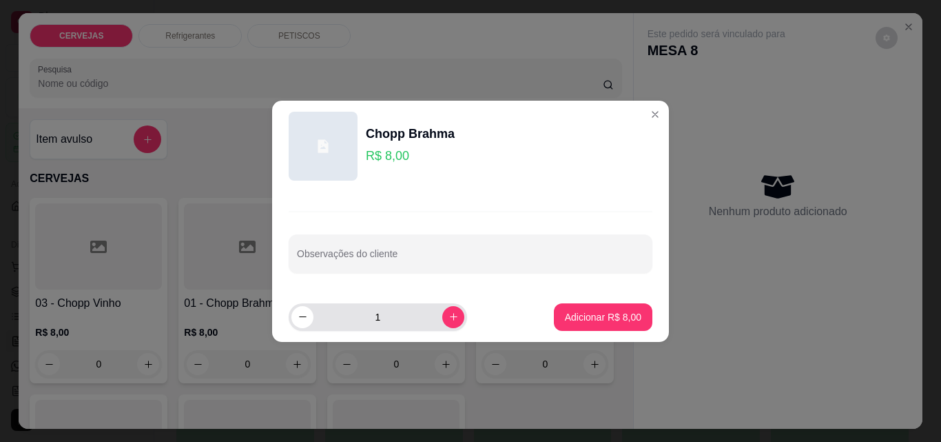
click at [381, 321] on input "1" at bounding box center [378, 317] width 129 height 28
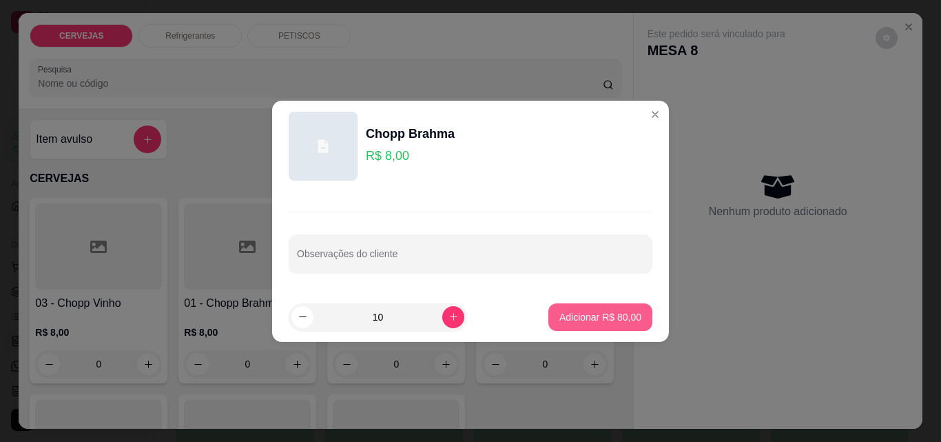
type input "10"
click at [599, 314] on p "Adicionar R$ 80,00" at bounding box center [601, 316] width 80 height 13
type input "10"
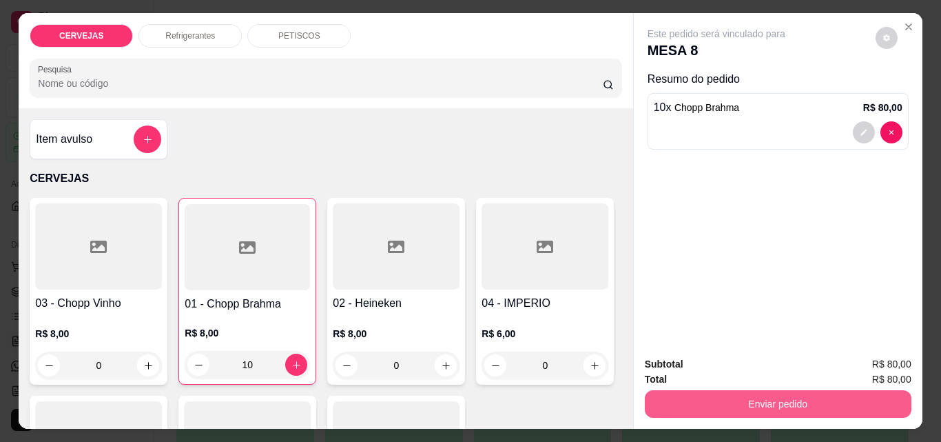
click at [812, 390] on button "Enviar pedido" at bounding box center [778, 404] width 267 height 28
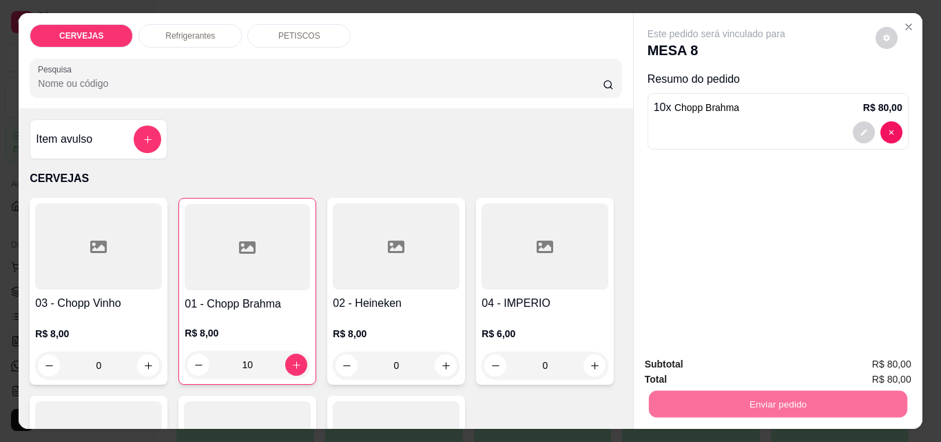
click at [777, 364] on button "Não registrar e enviar pedido" at bounding box center [732, 363] width 139 height 25
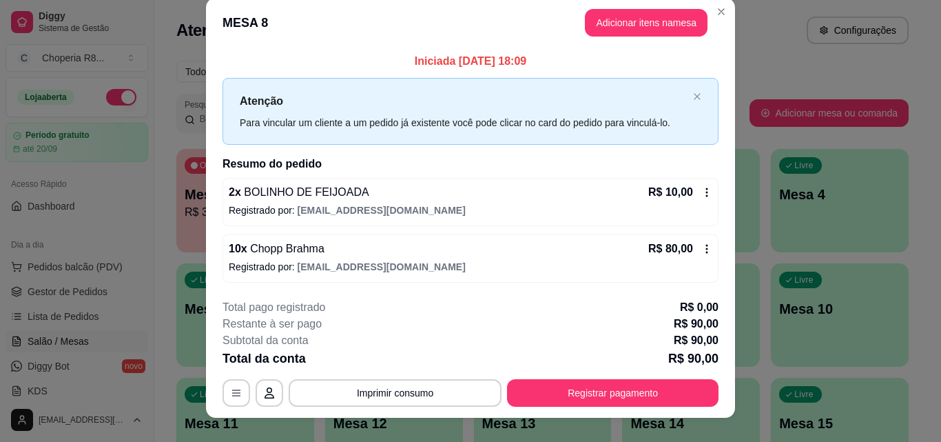
scroll to position [33, 0]
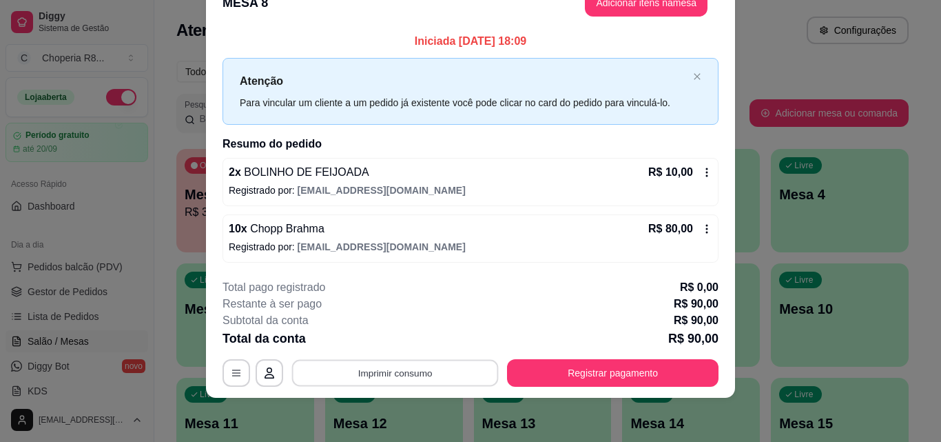
click at [455, 372] on button "Imprimir consumo" at bounding box center [395, 373] width 207 height 27
click at [411, 340] on button "IMPRESSORA" at bounding box center [394, 340] width 96 height 21
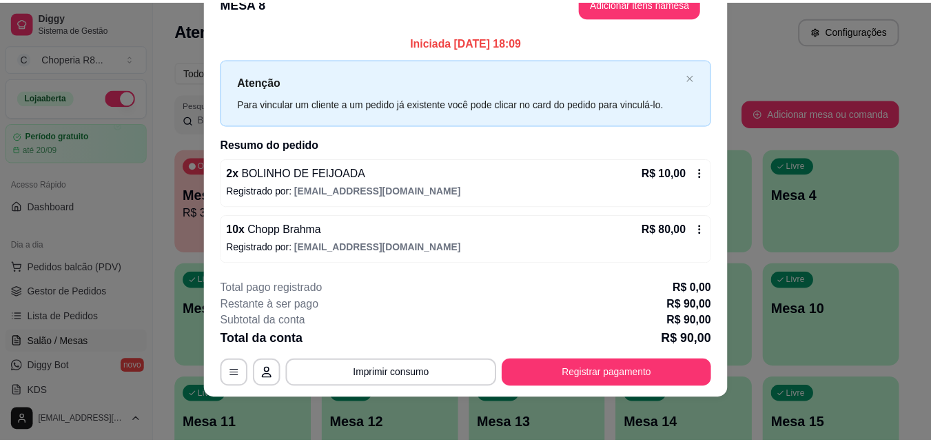
scroll to position [0, 0]
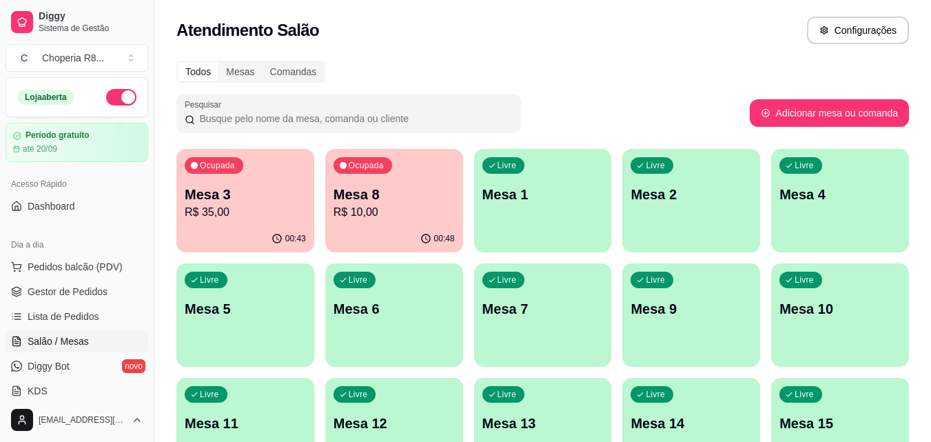
click at [229, 414] on p "Mesa 11" at bounding box center [245, 422] width 121 height 19
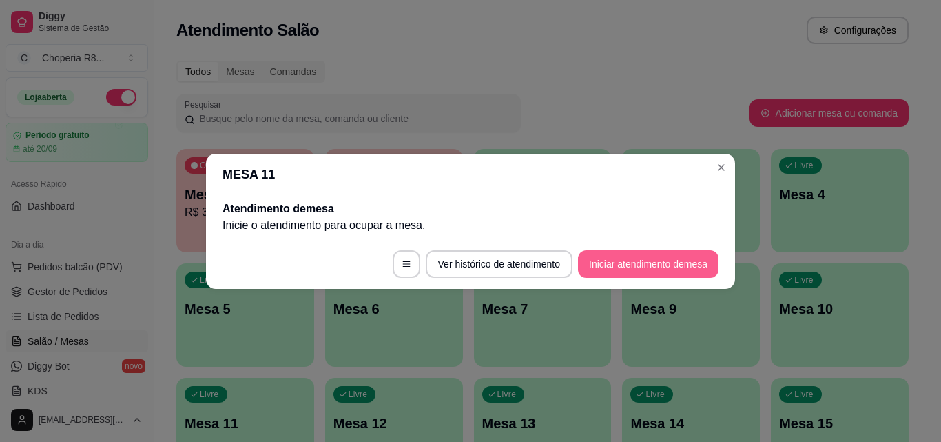
click at [605, 263] on button "Iniciar atendimento de mesa" at bounding box center [648, 264] width 141 height 28
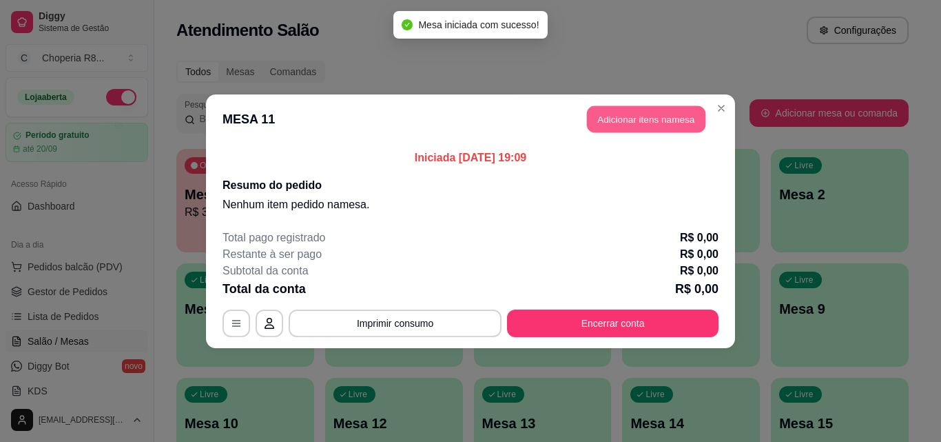
click at [620, 112] on button "Adicionar itens na mesa" at bounding box center [646, 118] width 119 height 27
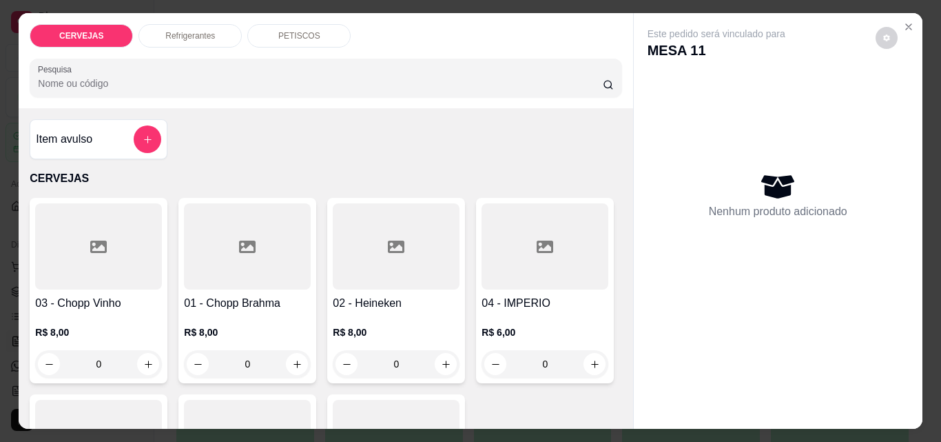
drag, startPoint x: 265, startPoint y: 372, endPoint x: 204, endPoint y: 371, distance: 61.3
click at [209, 371] on input "0" at bounding box center [247, 364] width 77 height 28
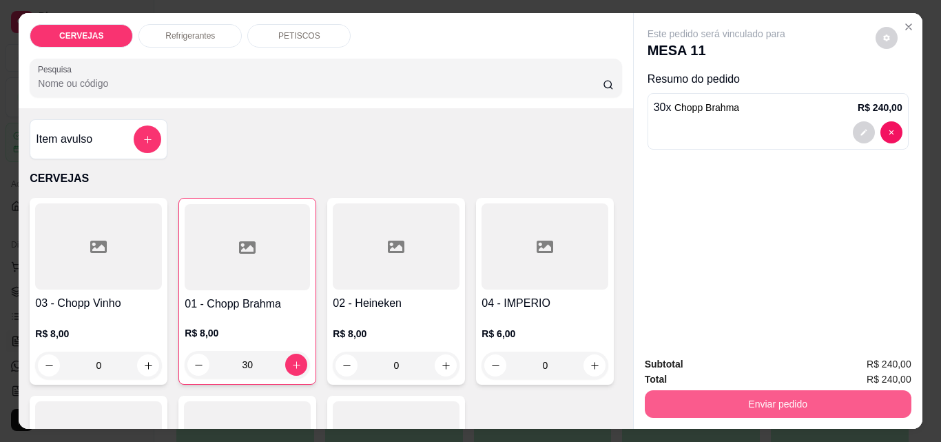
type input "30"
click at [664, 401] on button "Enviar pedido" at bounding box center [777, 403] width 258 height 27
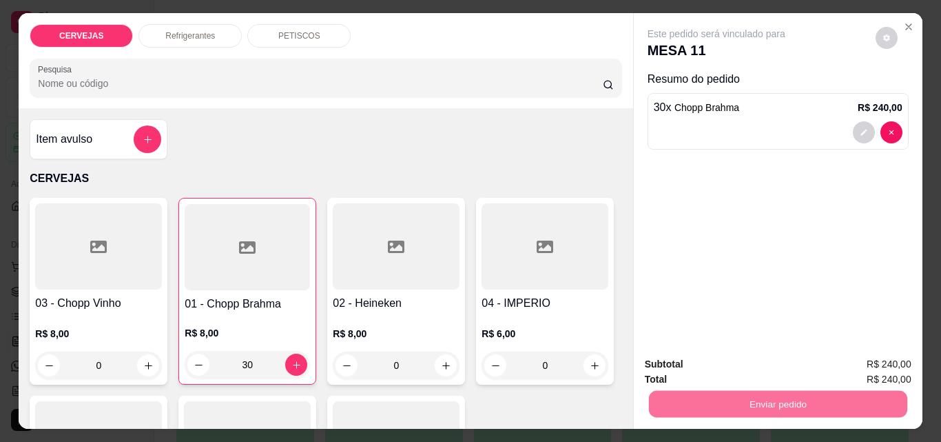
click at [692, 366] on button "Não registrar e enviar pedido" at bounding box center [732, 363] width 139 height 25
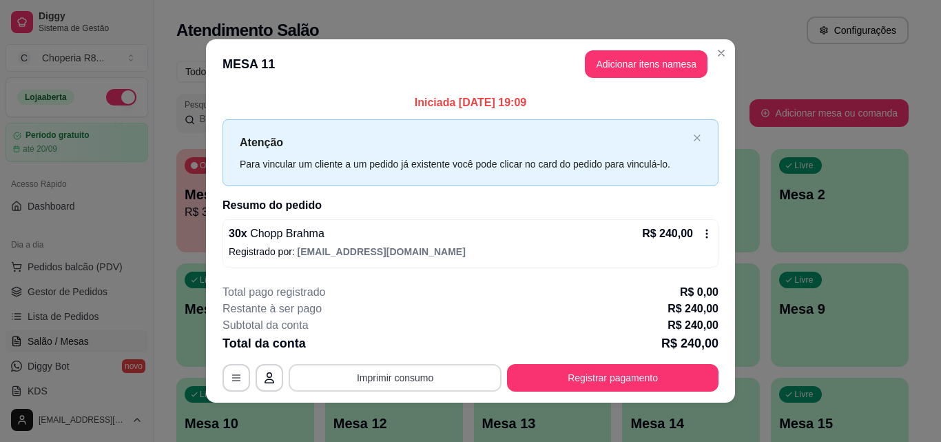
click at [424, 373] on button "Imprimir consumo" at bounding box center [395, 378] width 213 height 28
click at [424, 348] on button "IMPRESSORA" at bounding box center [395, 346] width 100 height 22
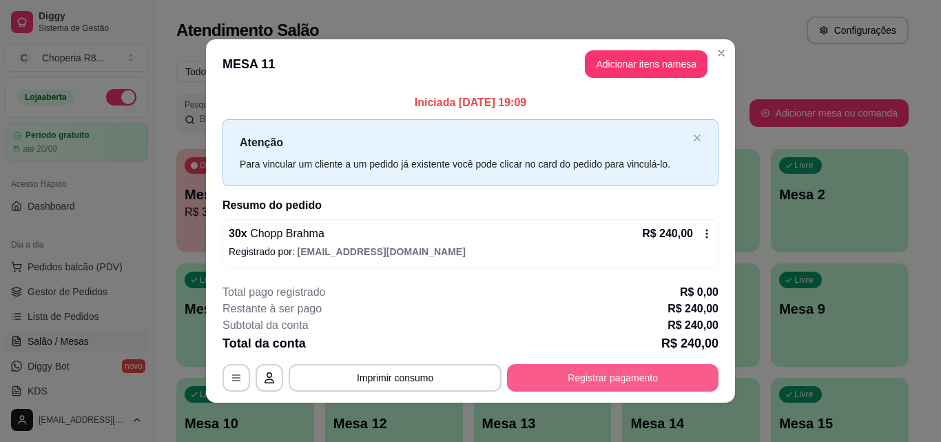
click at [563, 376] on button "Registrar pagamento" at bounding box center [613, 378] width 212 height 28
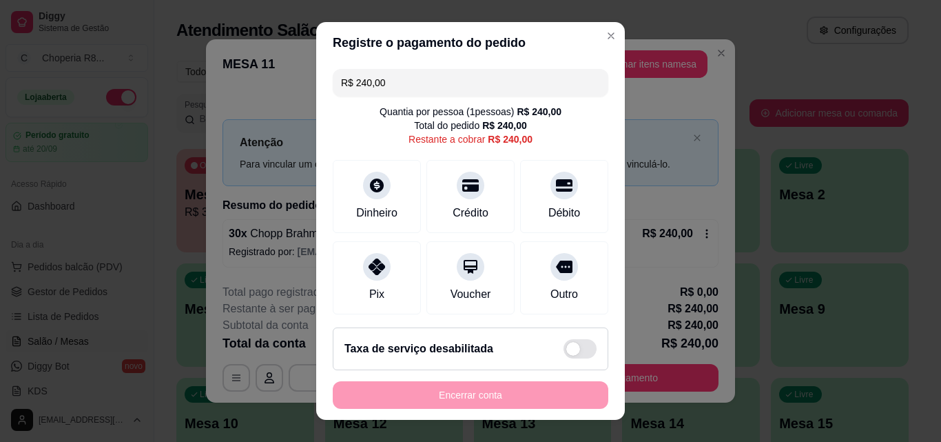
click at [591, 48] on header "Registre o pagamento do pedido" at bounding box center [470, 42] width 309 height 41
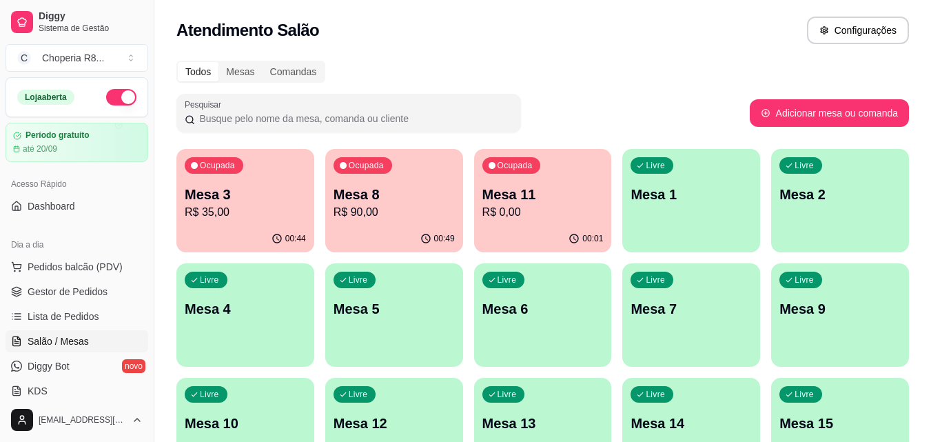
click at [376, 181] on div "Ocupada Mesa 8 R$ 90,00" at bounding box center [394, 187] width 138 height 76
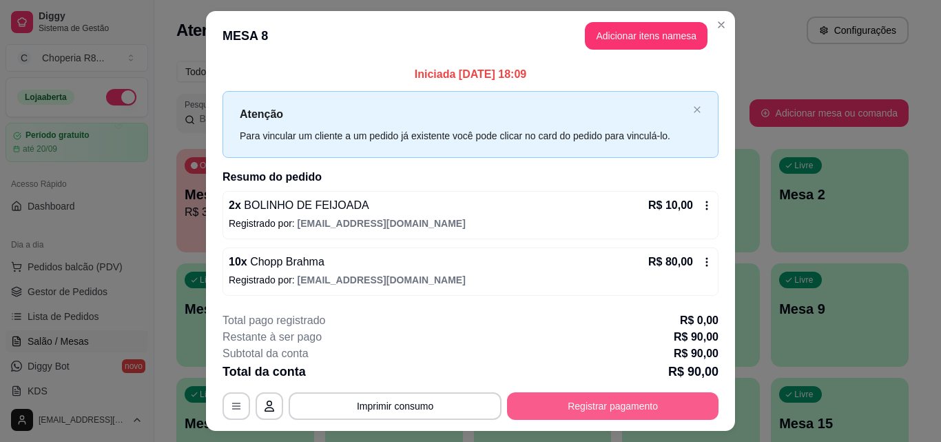
click at [644, 399] on button "Registrar pagamento" at bounding box center [613, 406] width 212 height 28
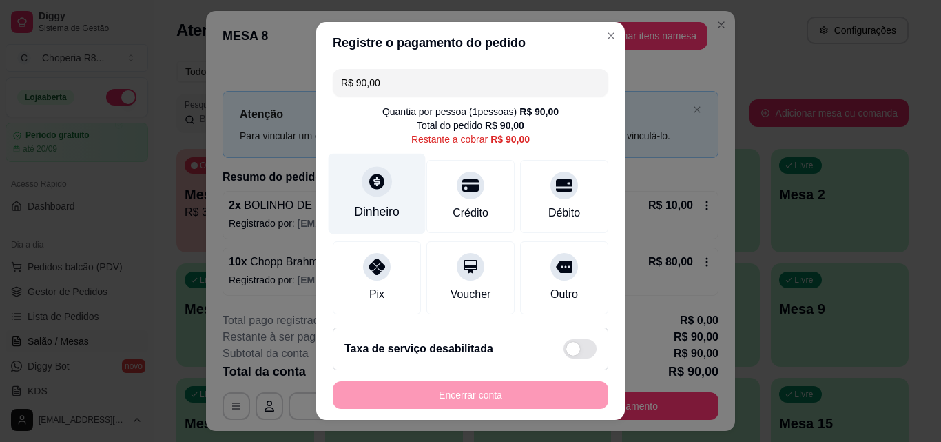
click at [378, 198] on div "Dinheiro" at bounding box center [377, 194] width 97 height 81
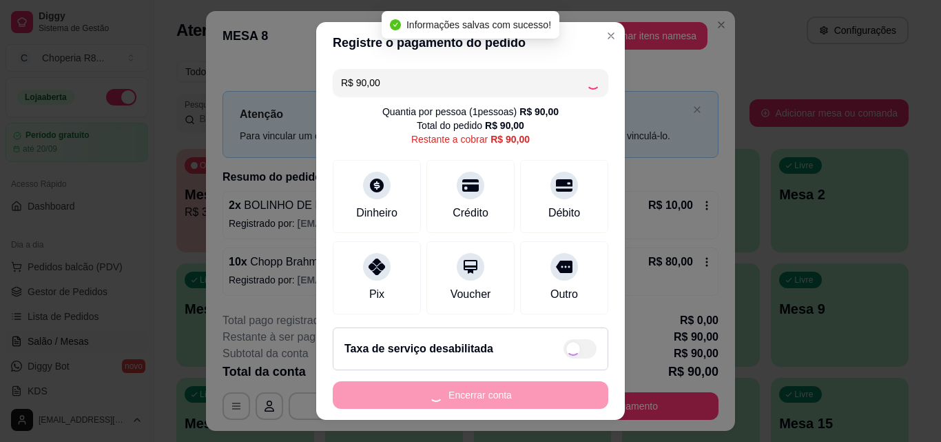
type input "R$ 0,00"
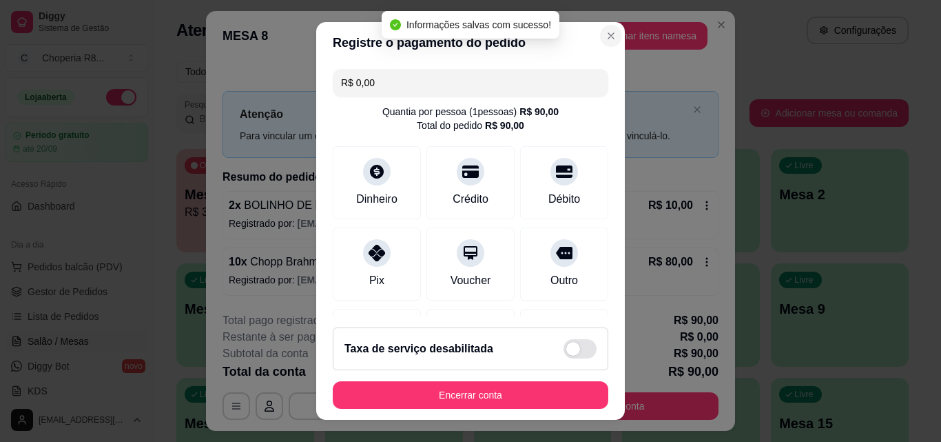
click at [551, 344] on section "Registre o pagamento do pedido R$ 0,00 Quantia por pessoa ( 1 pessoas) R$ 90,00…" at bounding box center [470, 221] width 309 height 398
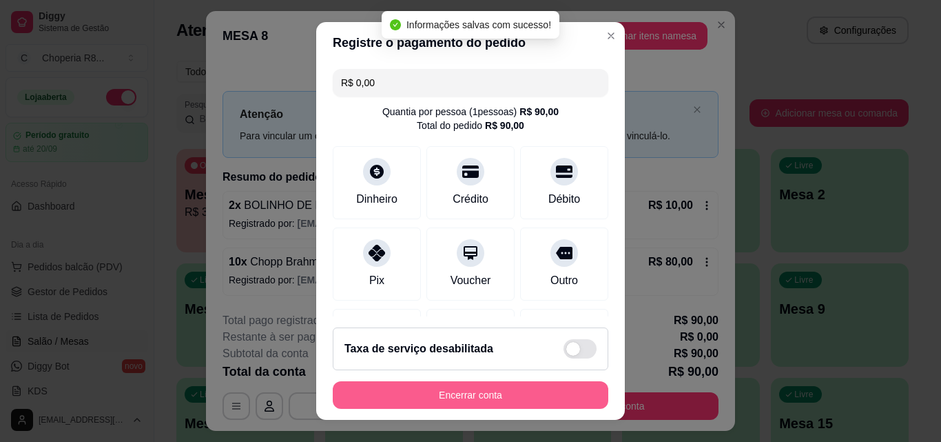
click at [548, 402] on button "Encerrar conta" at bounding box center [471, 395] width 276 height 28
